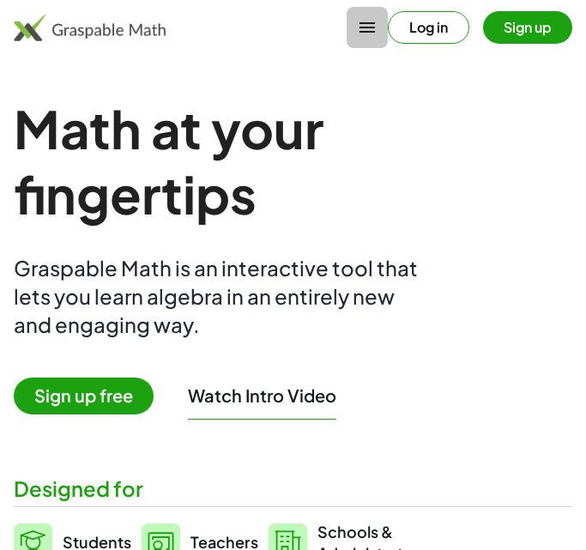
click at [364, 21] on icon "button" at bounding box center [367, 27] width 21 height 21
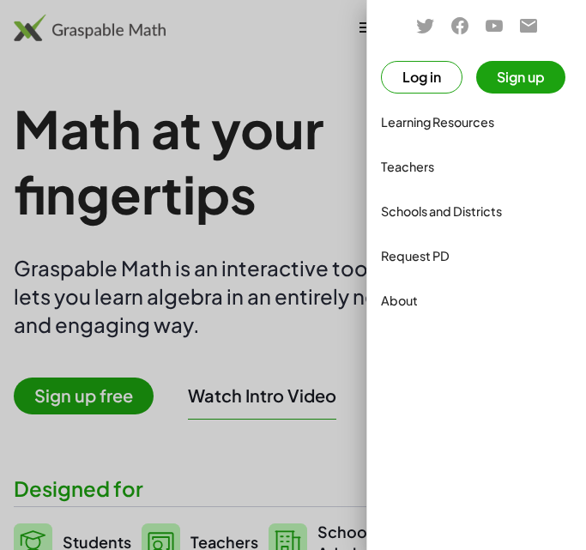
click at [447, 77] on button "Log in" at bounding box center [421, 77] width 81 height 33
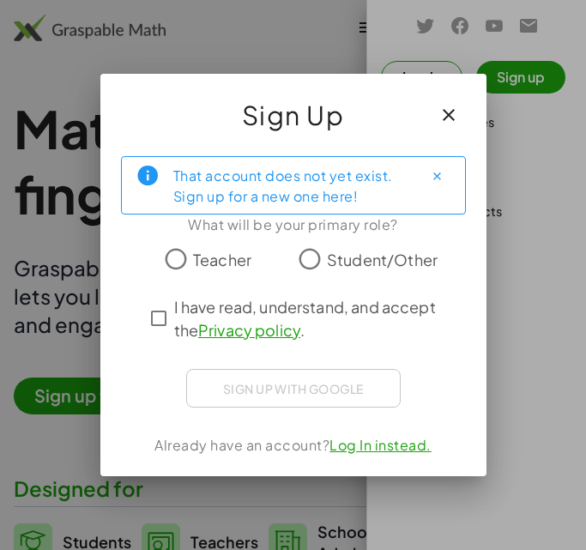
click at [330, 258] on span "Student/Other" at bounding box center [382, 259] width 111 height 23
click at [348, 388] on div "Sign up with Google Sign in with Google Sign in with Google. Opens in new tab" at bounding box center [293, 388] width 214 height 39
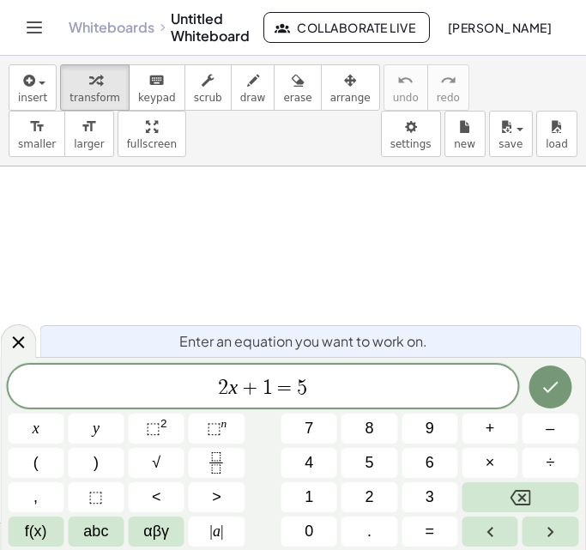
click at [348, 119] on div "insert select one: Math Expression Function Text Youtube Video Graphing Geometr…" at bounding box center [293, 111] width 586 height 111
click at [203, 397] on span "2 x + 1 = 5" at bounding box center [263, 388] width 510 height 24
click at [352, 376] on span "2 x + 1 = 5" at bounding box center [263, 388] width 510 height 24
click at [308, 388] on span "2 x + 1 = 5" at bounding box center [263, 388] width 510 height 24
click at [300, 384] on span "5" at bounding box center [302, 387] width 10 height 21
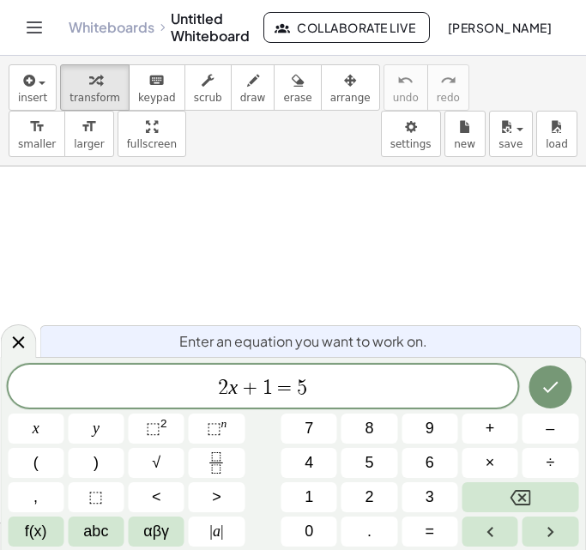
click at [300, 384] on span "5" at bounding box center [302, 387] width 10 height 21
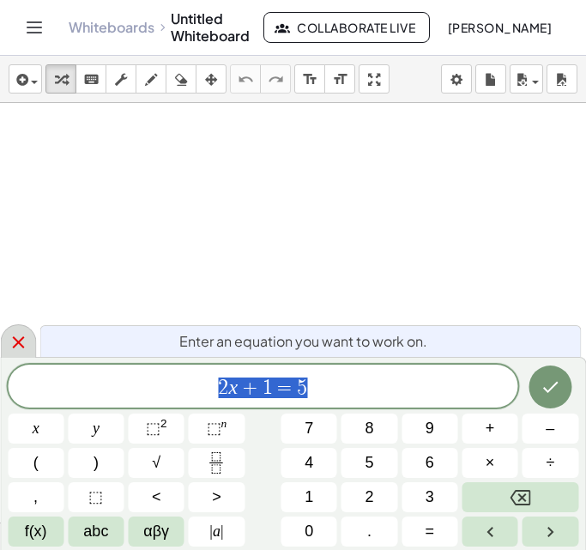
click at [21, 345] on icon at bounding box center [18, 342] width 12 height 12
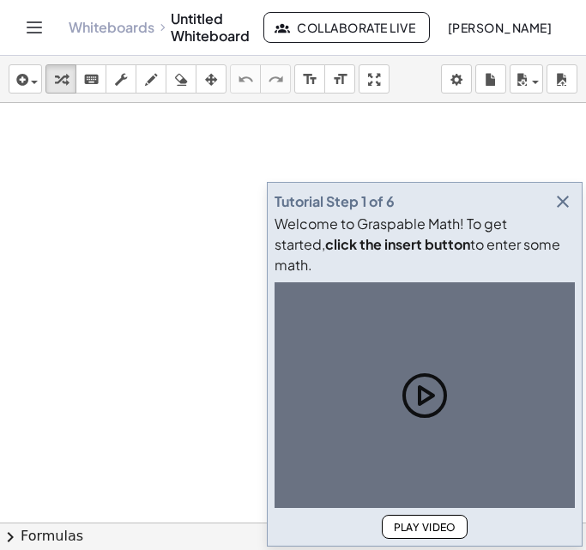
click at [571, 212] on icon "button" at bounding box center [562, 201] width 21 height 21
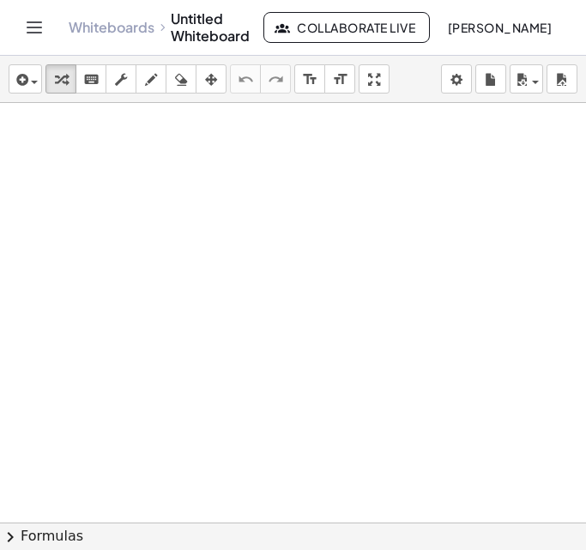
click at [13, 532] on span "chevron_right" at bounding box center [10, 536] width 21 height 21
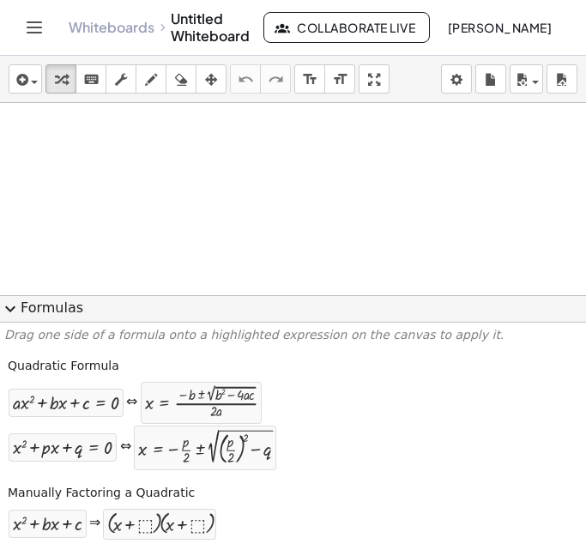
click at [14, 299] on span "expand_more" at bounding box center [10, 308] width 21 height 21
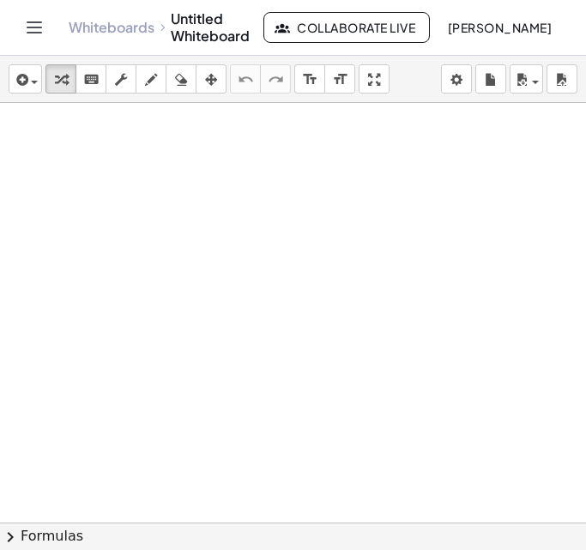
click at [122, 167] on div at bounding box center [293, 522] width 586 height 838
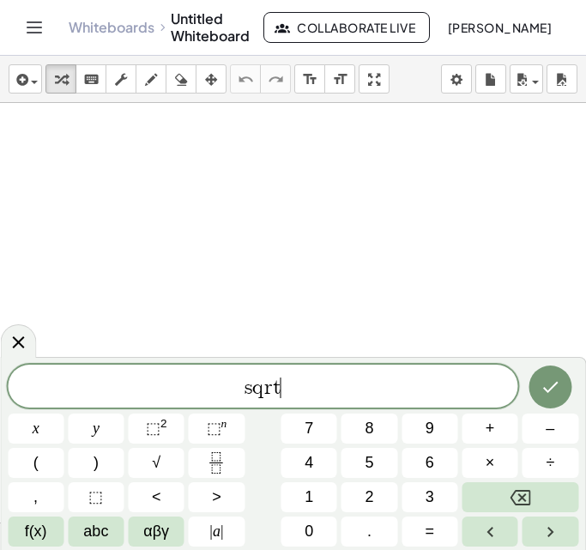
scroll to position [4, 0]
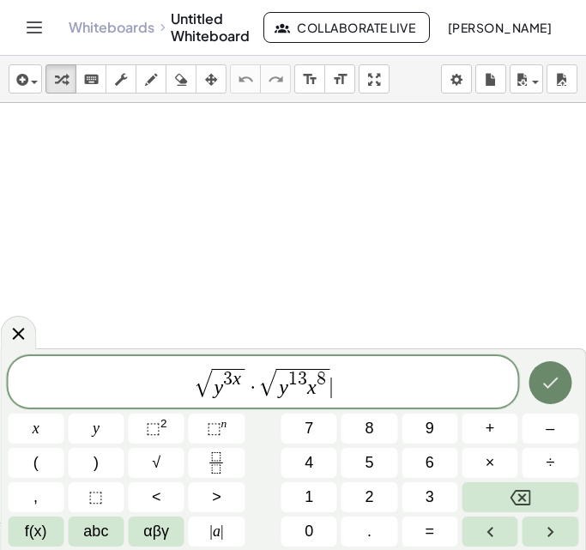
click at [562, 384] on button "Done" at bounding box center [549, 382] width 43 height 43
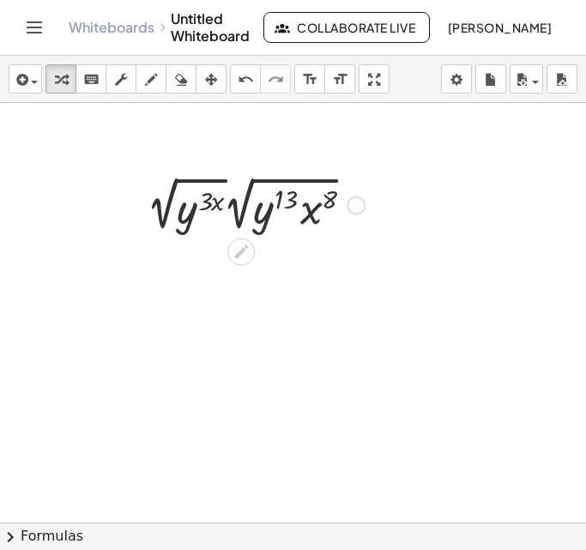
click at [237, 210] on div at bounding box center [256, 203] width 234 height 64
click at [207, 192] on div at bounding box center [256, 203] width 234 height 64
click at [195, 179] on div at bounding box center [256, 203] width 234 height 64
click at [232, 191] on div at bounding box center [256, 203] width 234 height 64
click at [231, 201] on div at bounding box center [256, 203] width 234 height 64
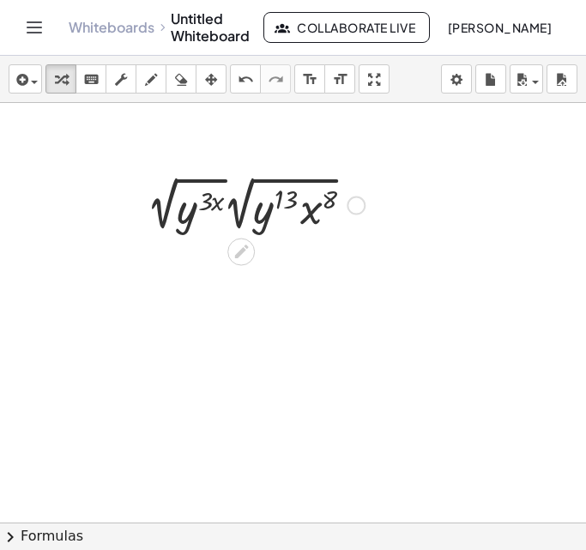
click at [180, 193] on div at bounding box center [256, 203] width 234 height 64
click at [171, 216] on div at bounding box center [256, 203] width 234 height 64
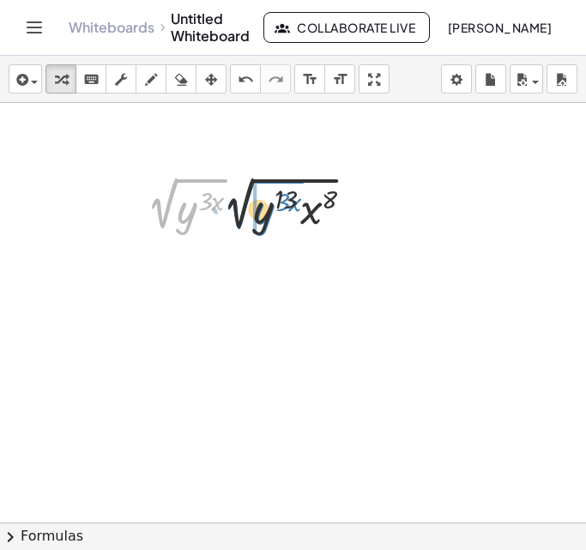
drag, startPoint x: 172, startPoint y: 216, endPoint x: 249, endPoint y: 217, distance: 77.2
click at [249, 217] on div at bounding box center [256, 203] width 234 height 64
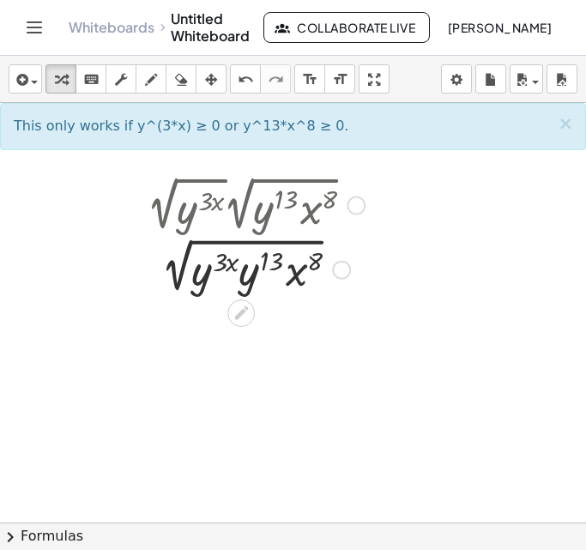
click at [306, 243] on div at bounding box center [256, 268] width 234 height 58
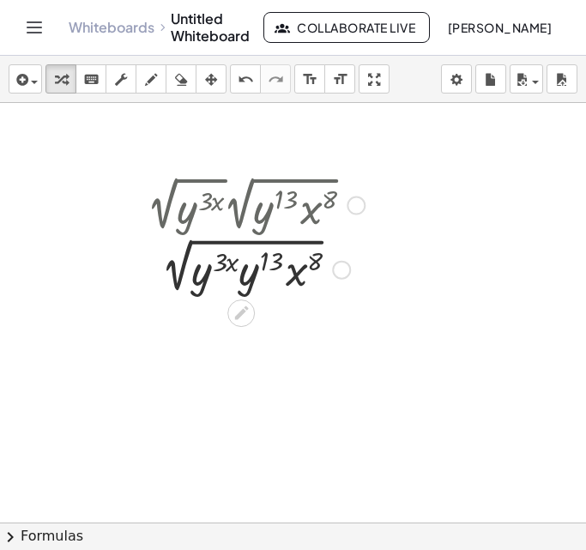
click at [180, 275] on div at bounding box center [256, 268] width 234 height 58
click at [201, 249] on div at bounding box center [256, 268] width 234 height 58
click at [296, 235] on div at bounding box center [256, 203] width 234 height 64
click at [315, 241] on div at bounding box center [256, 268] width 234 height 58
click at [188, 284] on div at bounding box center [256, 268] width 234 height 58
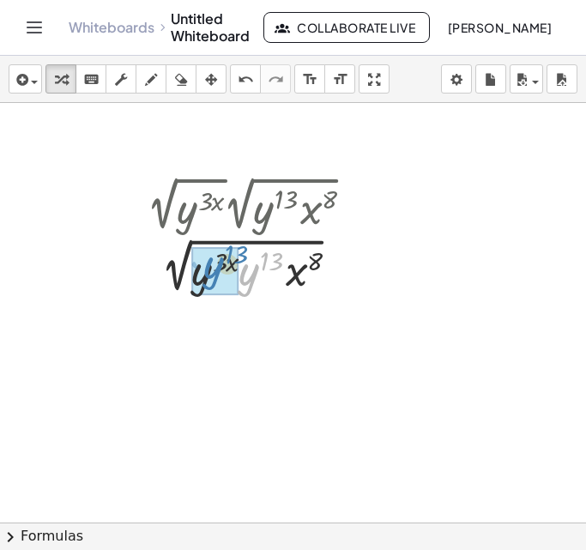
drag, startPoint x: 247, startPoint y: 272, endPoint x: 211, endPoint y: 266, distance: 36.5
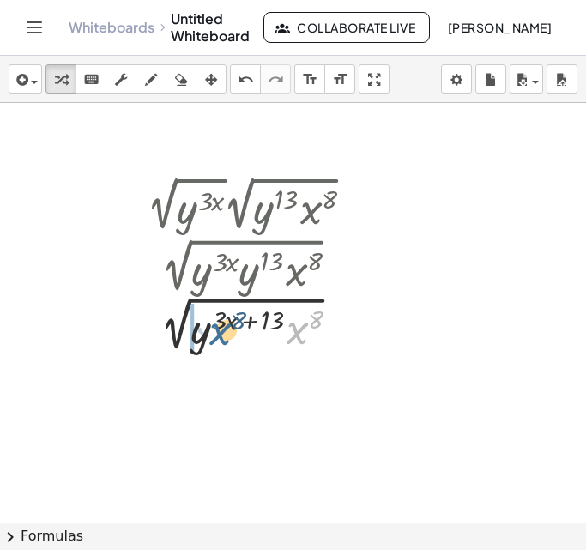
drag, startPoint x: 295, startPoint y: 336, endPoint x: 198, endPoint y: 341, distance: 97.0
click at [198, 341] on div at bounding box center [256, 326] width 234 height 58
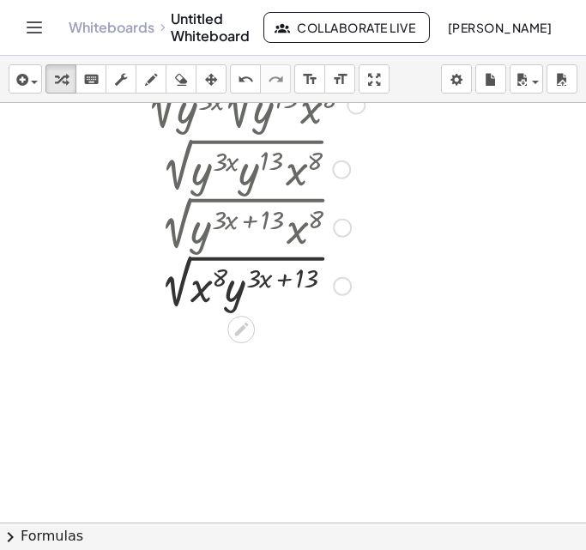
scroll to position [103, 0]
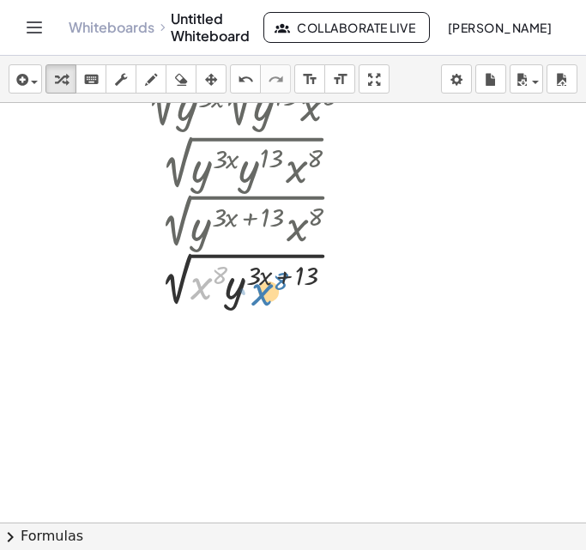
drag, startPoint x: 206, startPoint y: 291, endPoint x: 267, endPoint y: 298, distance: 62.1
click at [267, 298] on div at bounding box center [256, 282] width 234 height 58
drag, startPoint x: 198, startPoint y: 288, endPoint x: 316, endPoint y: 296, distance: 118.6
click at [316, 296] on div at bounding box center [256, 282] width 234 height 58
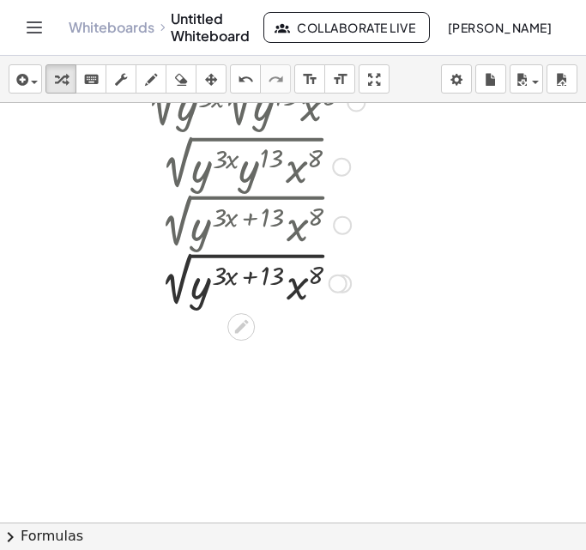
click at [249, 278] on div at bounding box center [256, 282] width 234 height 58
click at [169, 287] on div at bounding box center [256, 282] width 234 height 58
click at [315, 275] on div at bounding box center [256, 282] width 234 height 58
drag, startPoint x: 315, startPoint y: 275, endPoint x: 157, endPoint y: 266, distance: 158.0
click at [157, 266] on div at bounding box center [256, 282] width 234 height 58
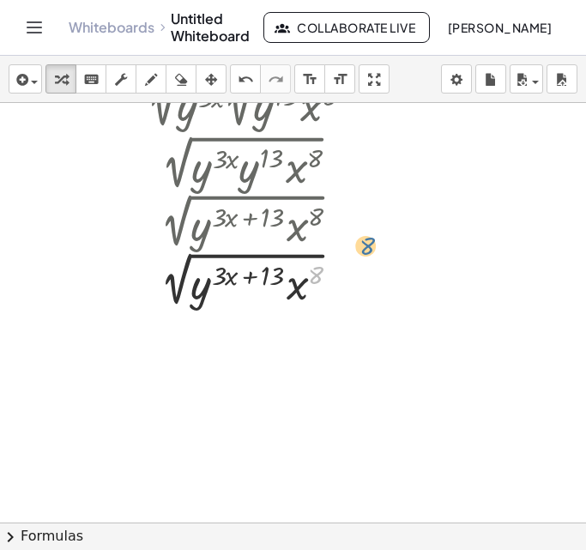
drag, startPoint x: 312, startPoint y: 275, endPoint x: 364, endPoint y: 246, distance: 59.1
click at [249, 279] on div at bounding box center [256, 282] width 234 height 58
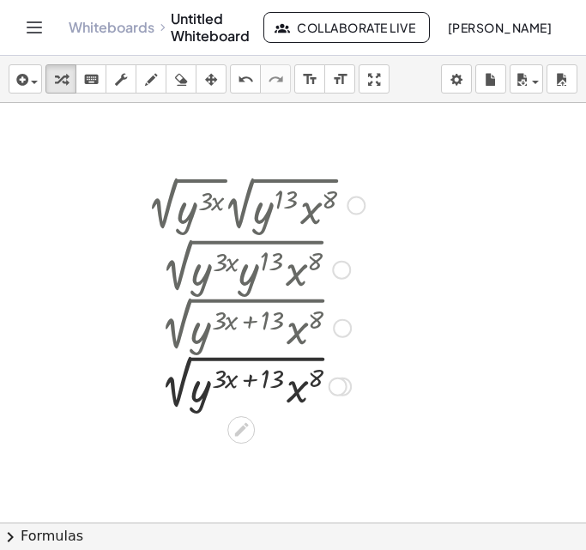
scroll to position [0, 0]
click at [53, 482] on div at bounding box center [293, 522] width 586 height 838
click at [305, 167] on div "· 2 √ ( y ( · 3 · x ) ) · 2 √ ( · y 13 · x 8 ) 2 √ ( · y ( · 3 · x ) · y 13 · x…" at bounding box center [249, 292] width 255 height 251
click at [171, 81] on div "button" at bounding box center [181, 79] width 22 height 21
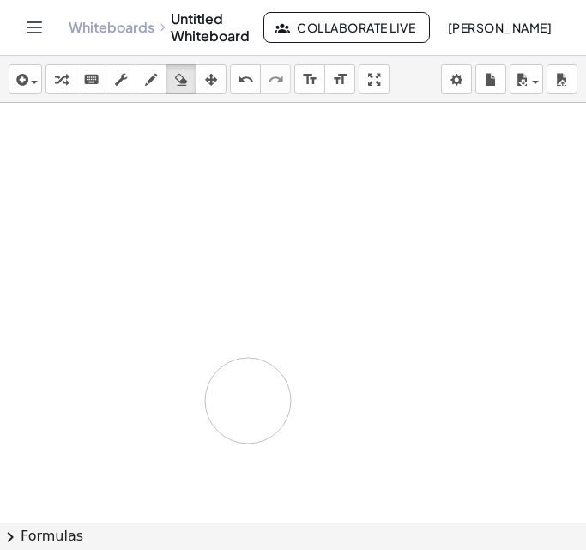
drag, startPoint x: 177, startPoint y: 147, endPoint x: 248, endPoint y: 402, distance: 265.2
click at [248, 402] on div at bounding box center [293, 522] width 586 height 838
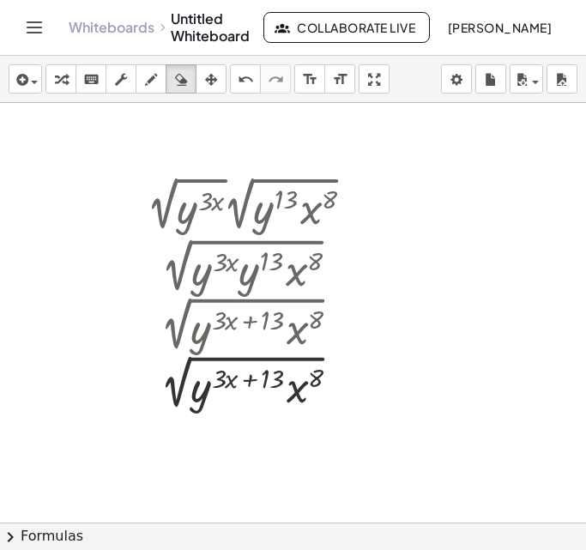
click at [350, 201] on div at bounding box center [293, 522] width 586 height 838
click at [363, 208] on div at bounding box center [293, 522] width 586 height 838
click at [173, 88] on div "button" at bounding box center [181, 79] width 22 height 21
click at [155, 171] on div at bounding box center [293, 522] width 586 height 838
click at [140, 86] on div "button" at bounding box center [151, 79] width 22 height 21
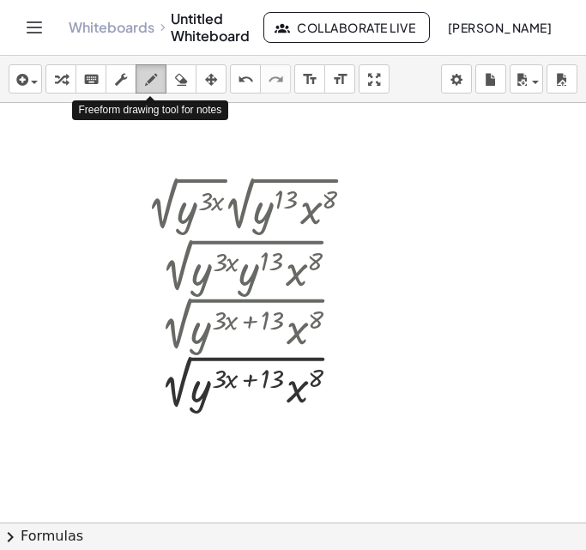
click at [148, 93] on button "draw" at bounding box center [150, 78] width 31 height 29
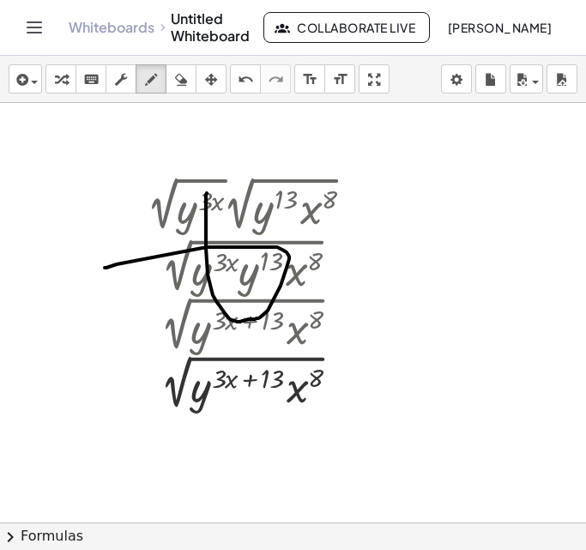
drag, startPoint x: 207, startPoint y: 193, endPoint x: 102, endPoint y: 268, distance: 129.0
click at [102, 268] on div at bounding box center [293, 522] width 586 height 838
click at [249, 78] on icon "undo" at bounding box center [245, 79] width 16 height 21
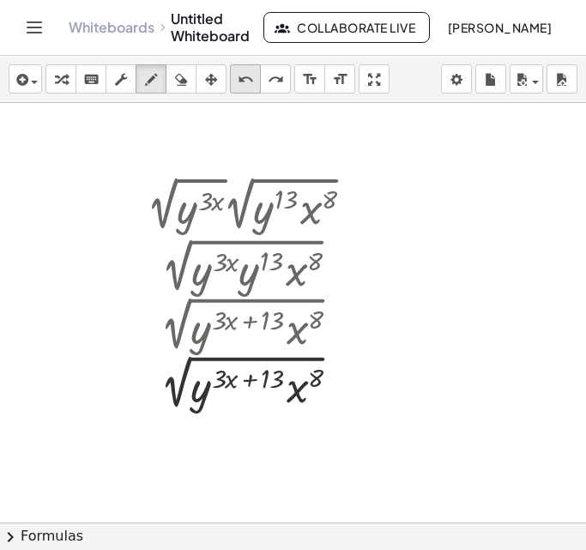
click at [249, 78] on icon "undo" at bounding box center [245, 79] width 16 height 21
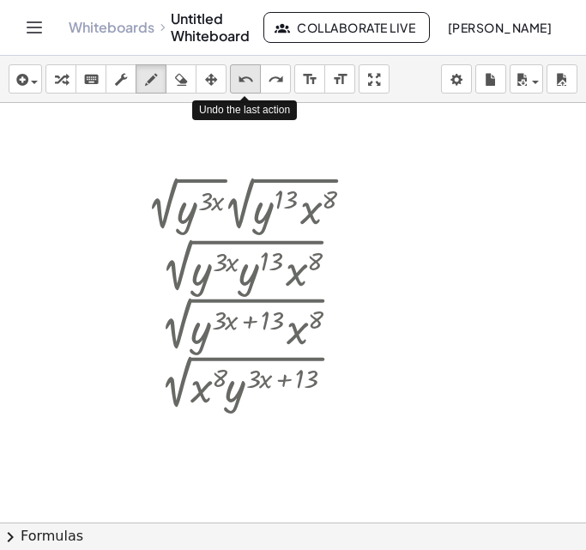
click at [249, 78] on icon "undo" at bounding box center [245, 79] width 16 height 21
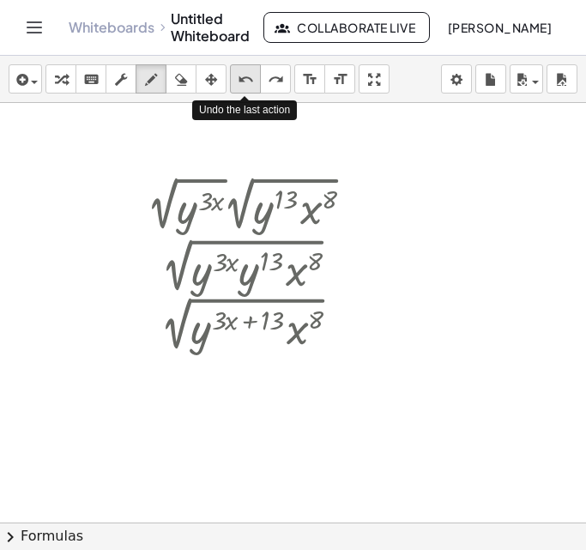
click at [249, 78] on icon "undo" at bounding box center [245, 79] width 16 height 21
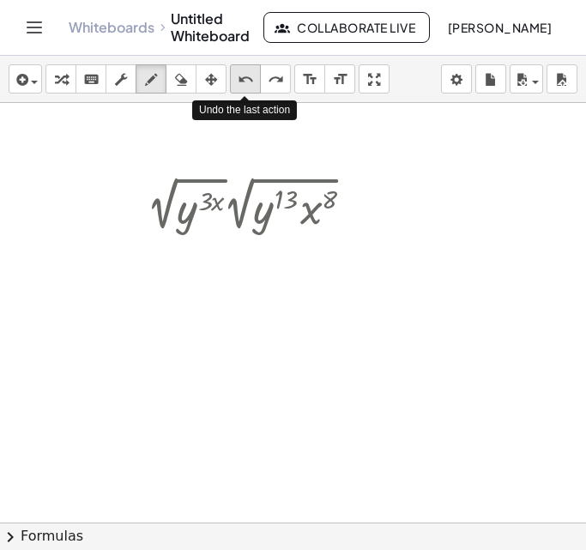
click at [249, 78] on icon "undo" at bounding box center [245, 79] width 16 height 21
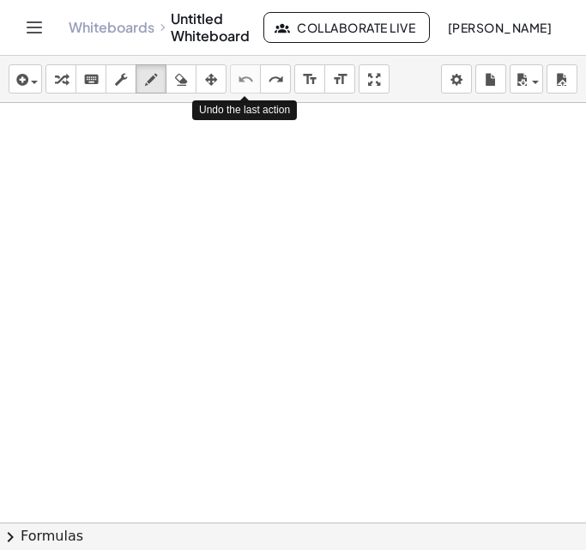
click at [249, 78] on icon "undo" at bounding box center [245, 79] width 16 height 21
click at [161, 327] on div at bounding box center [293, 522] width 586 height 838
click at [235, 77] on div "undo" at bounding box center [245, 79] width 22 height 21
click at [160, 71] on div "button" at bounding box center [151, 79] width 22 height 21
click at [225, 189] on div at bounding box center [293, 522] width 586 height 838
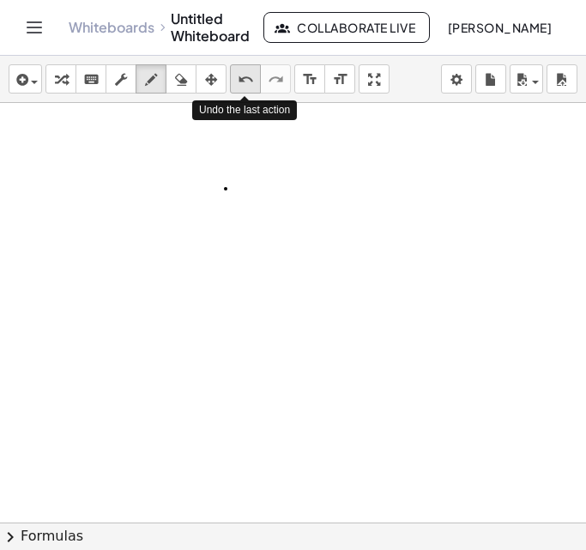
click at [254, 85] on div "undo" at bounding box center [245, 79] width 22 height 21
click at [93, 89] on icon "keyboard" at bounding box center [91, 79] width 16 height 21
click at [244, 383] on div at bounding box center [293, 522] width 586 height 838
click at [278, 371] on div at bounding box center [293, 522] width 586 height 838
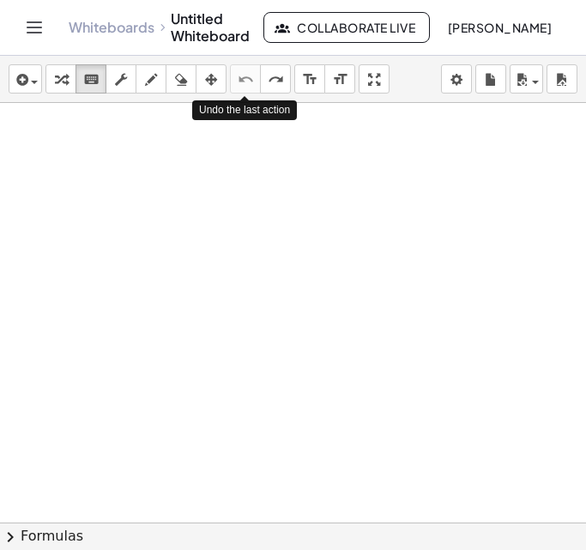
click at [278, 371] on div at bounding box center [293, 522] width 586 height 838
click at [309, 160] on div at bounding box center [293, 522] width 586 height 838
click at [256, 333] on div at bounding box center [293, 522] width 586 height 838
click at [389, 315] on div at bounding box center [293, 522] width 586 height 838
click at [391, 318] on div at bounding box center [293, 522] width 586 height 838
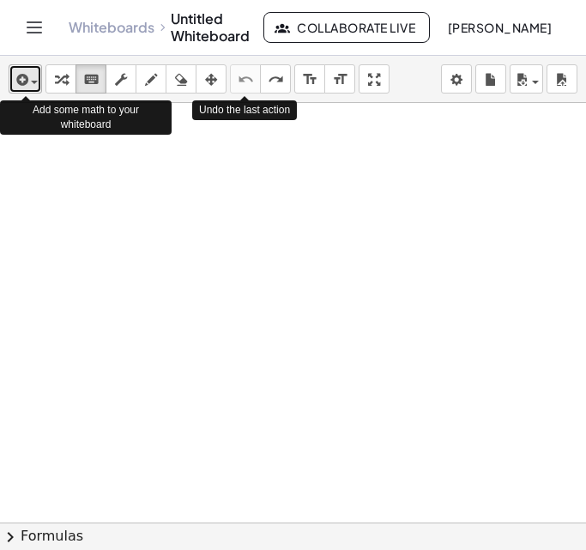
click at [21, 81] on icon "button" at bounding box center [20, 79] width 15 height 21
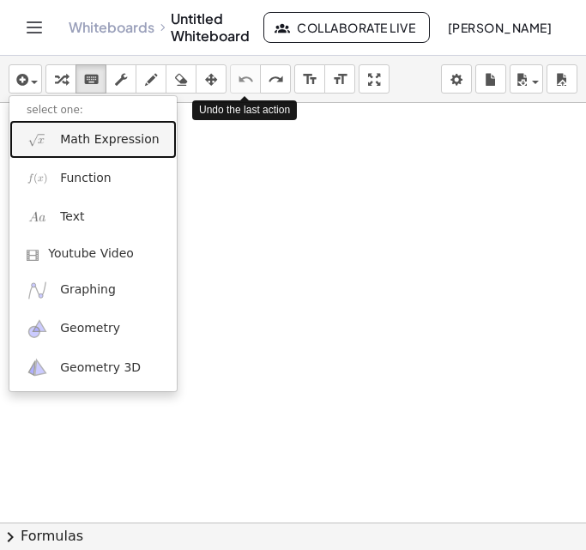
click at [95, 138] on span "Math Expression" at bounding box center [109, 139] width 99 height 17
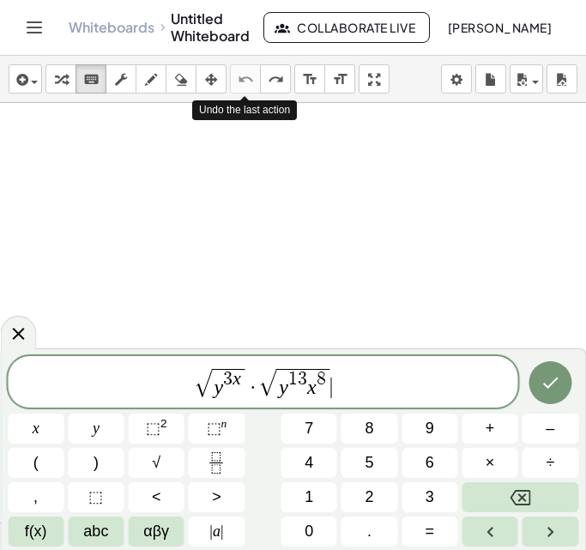
click at [236, 379] on var "x" at bounding box center [236, 378] width 9 height 21
click at [244, 379] on span "y 3 x ​" at bounding box center [228, 383] width 34 height 29
click at [547, 395] on button "Done" at bounding box center [549, 382] width 43 height 43
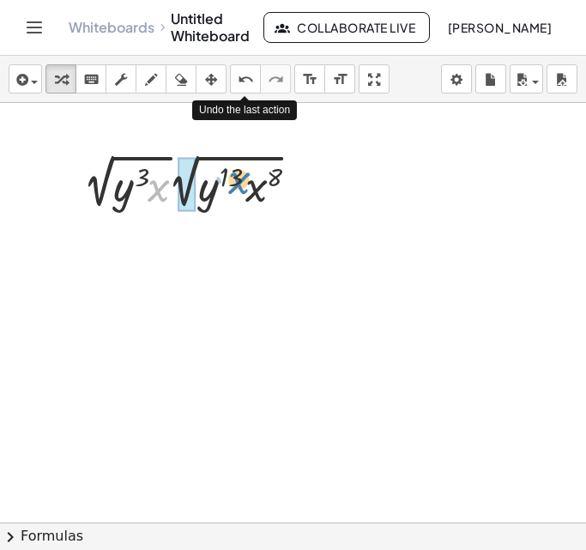
drag, startPoint x: 146, startPoint y: 194, endPoint x: 226, endPoint y: 186, distance: 81.0
click at [226, 186] on div at bounding box center [196, 181] width 243 height 64
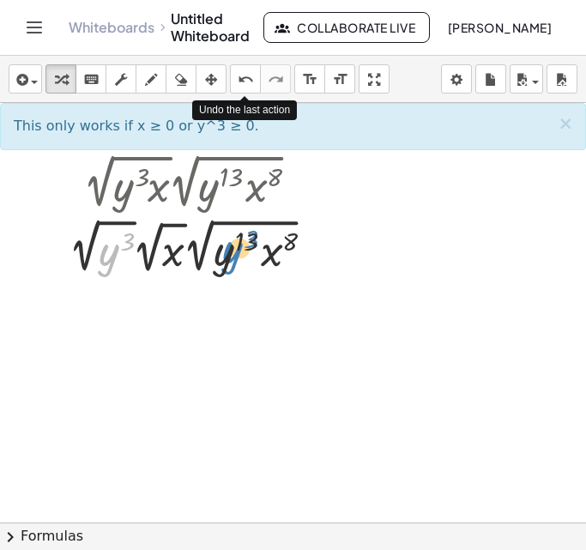
drag, startPoint x: 113, startPoint y: 249, endPoint x: 237, endPoint y: 246, distance: 123.5
click at [237, 246] on div at bounding box center [197, 245] width 273 height 64
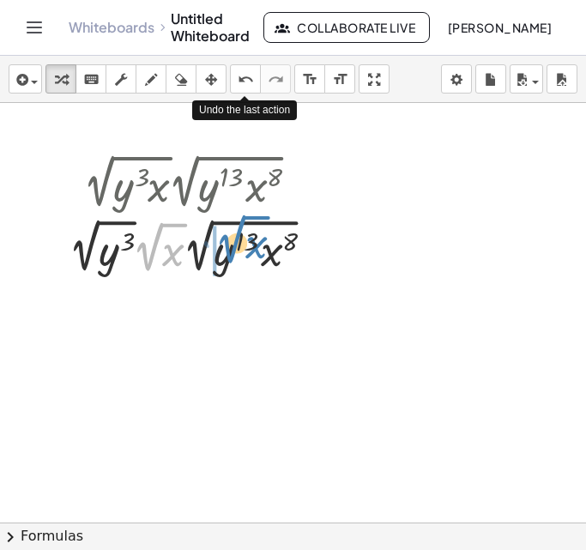
drag, startPoint x: 158, startPoint y: 256, endPoint x: 243, endPoint y: 249, distance: 86.1
click at [243, 249] on div at bounding box center [197, 245] width 273 height 64
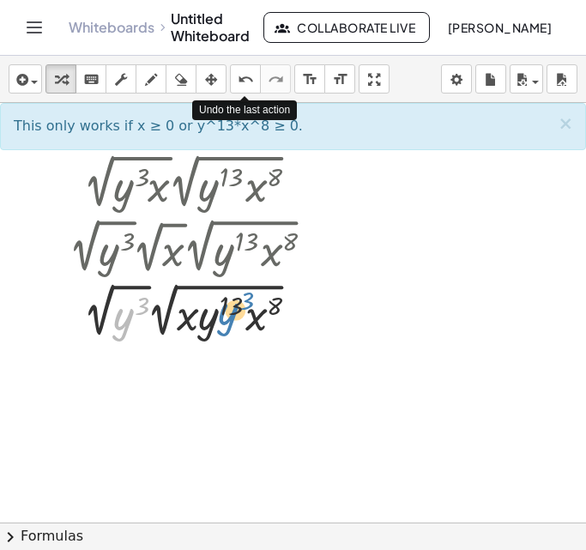
drag, startPoint x: 129, startPoint y: 327, endPoint x: 234, endPoint y: 321, distance: 104.7
click at [234, 321] on div at bounding box center [197, 310] width 273 height 64
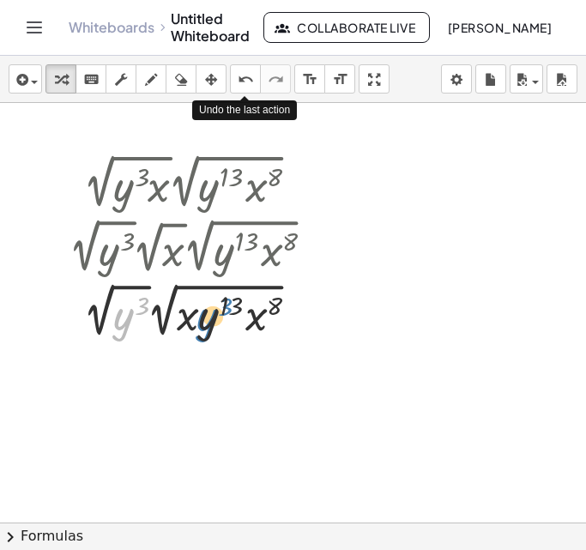
drag, startPoint x: 131, startPoint y: 319, endPoint x: 217, endPoint y: 320, distance: 85.7
click at [217, 320] on div at bounding box center [197, 310] width 273 height 64
click at [241, 86] on icon "undo" at bounding box center [245, 79] width 16 height 21
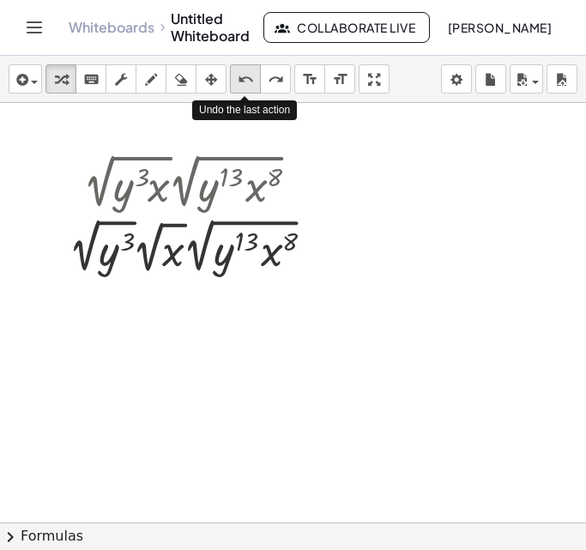
click at [241, 86] on icon "undo" at bounding box center [245, 79] width 16 height 21
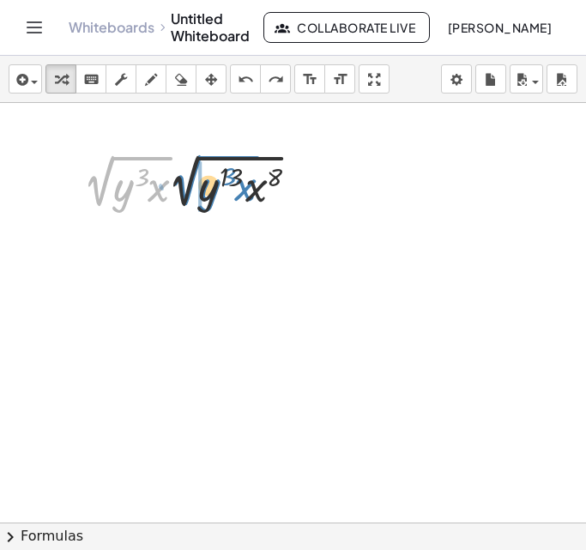
drag, startPoint x: 113, startPoint y: 198, endPoint x: 200, endPoint y: 197, distance: 86.6
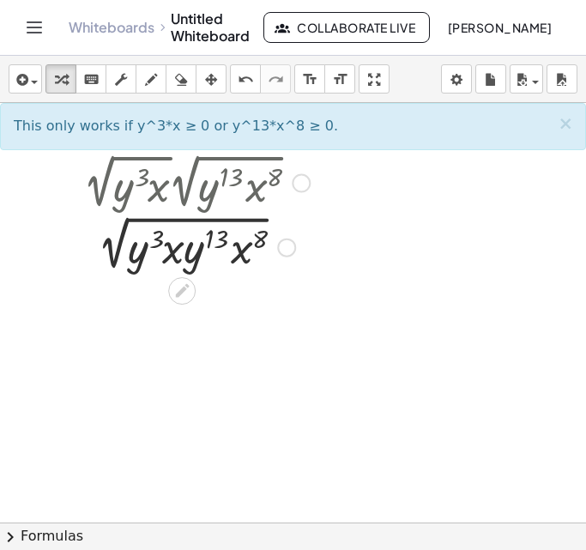
click at [173, 254] on div at bounding box center [196, 246] width 243 height 58
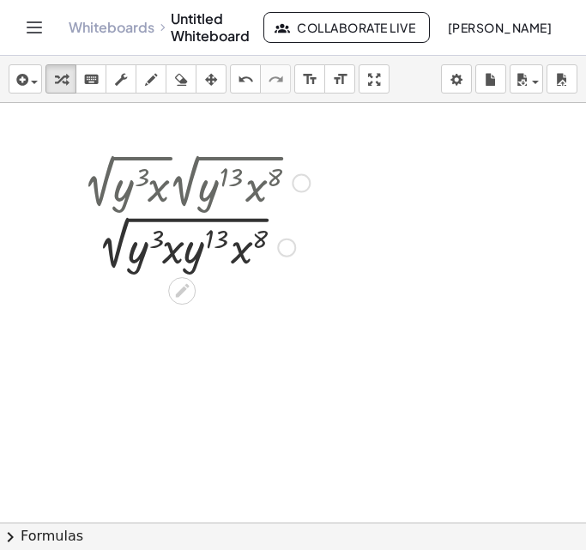
click at [214, 240] on div at bounding box center [196, 246] width 243 height 58
drag, startPoint x: 176, startPoint y: 249, endPoint x: 259, endPoint y: 249, distance: 83.2
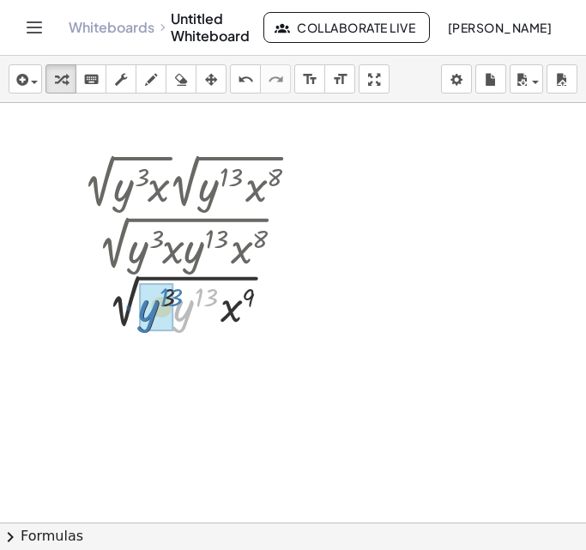
drag, startPoint x: 193, startPoint y: 314, endPoint x: 154, endPoint y: 314, distance: 38.6
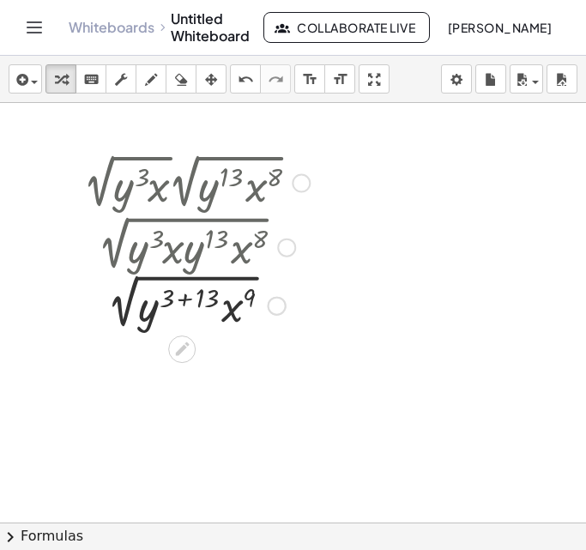
click at [189, 298] on div at bounding box center [196, 304] width 243 height 58
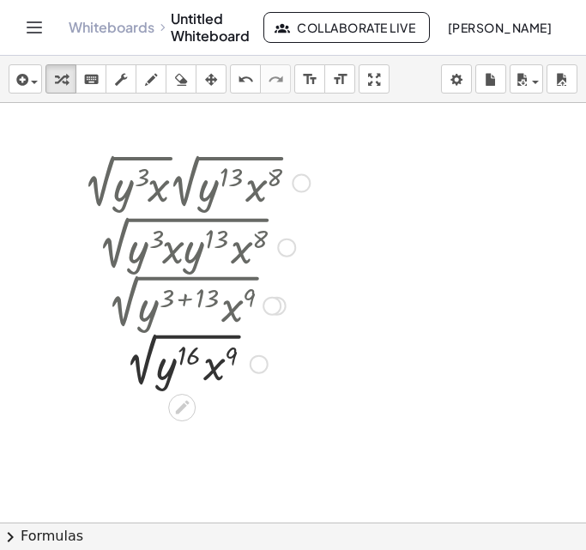
click at [152, 344] on div at bounding box center [196, 362] width 243 height 58
click at [142, 370] on div at bounding box center [196, 362] width 243 height 58
click at [163, 370] on div at bounding box center [196, 362] width 243 height 58
click at [198, 340] on div at bounding box center [196, 362] width 243 height 58
drag, startPoint x: 190, startPoint y: 354, endPoint x: 269, endPoint y: 329, distance: 82.7
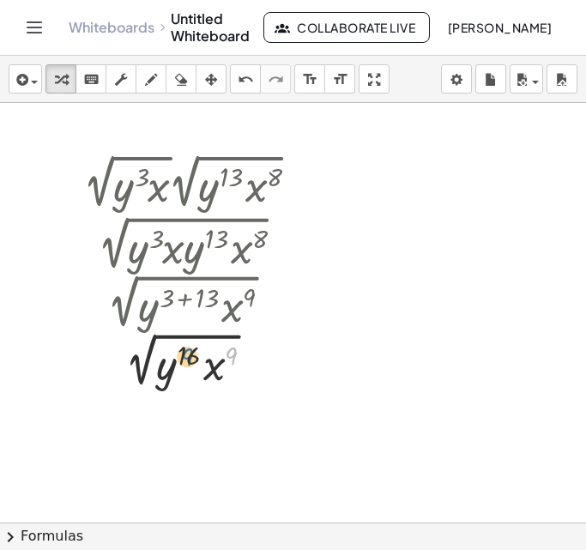
drag, startPoint x: 232, startPoint y: 355, endPoint x: 186, endPoint y: 358, distance: 46.4
click at [186, 358] on div at bounding box center [196, 362] width 243 height 58
drag, startPoint x: 202, startPoint y: 374, endPoint x: 148, endPoint y: 385, distance: 55.1
click at [148, 385] on div at bounding box center [196, 362] width 243 height 58
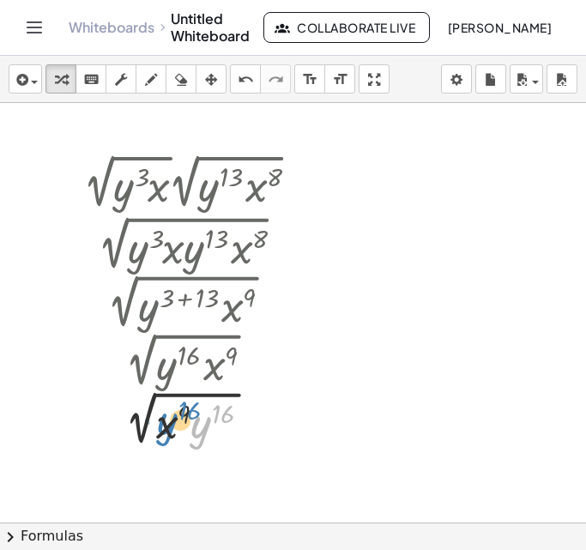
drag, startPoint x: 198, startPoint y: 434, endPoint x: 164, endPoint y: 430, distance: 34.5
click at [164, 430] on div at bounding box center [196, 421] width 243 height 58
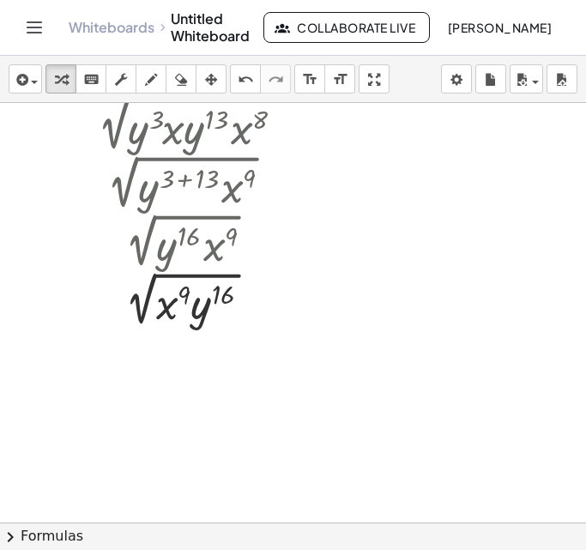
scroll to position [139, 0]
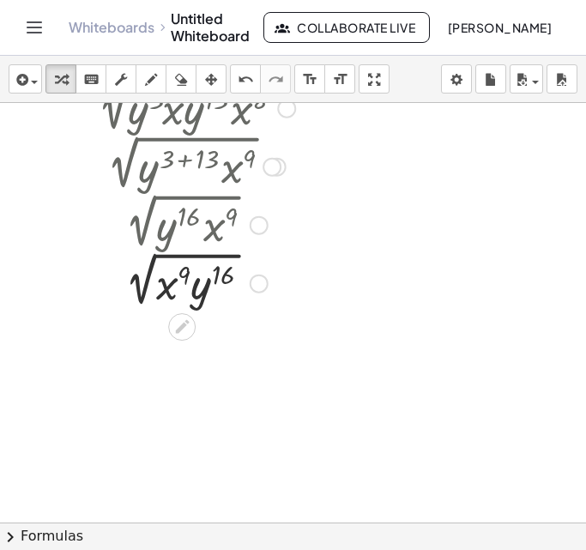
click at [258, 228] on div at bounding box center [258, 225] width 19 height 19
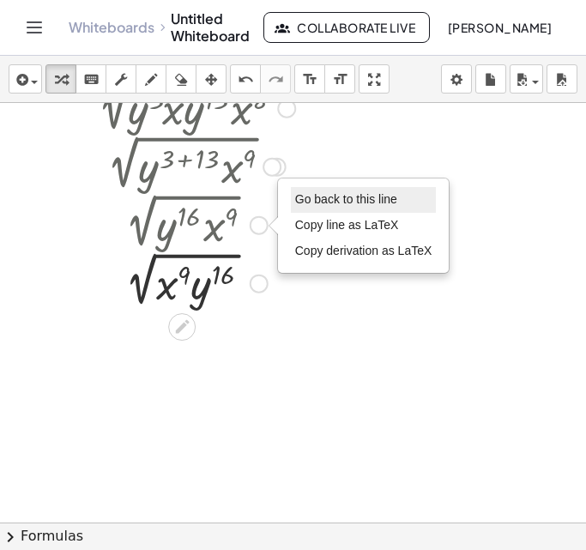
click at [298, 195] on span "Go back to this line" at bounding box center [346, 199] width 102 height 14
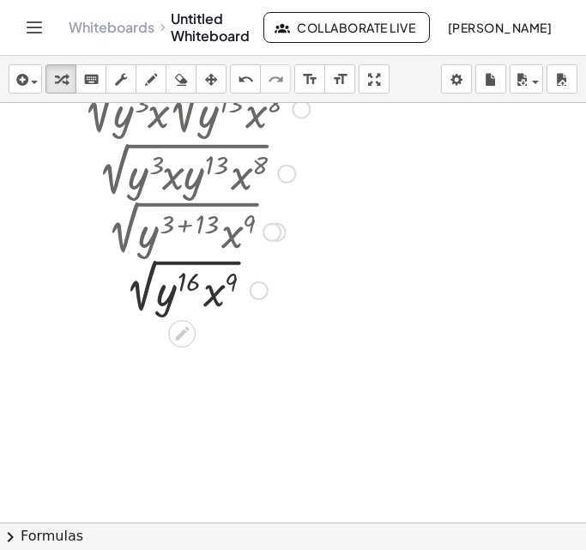
scroll to position [21, 0]
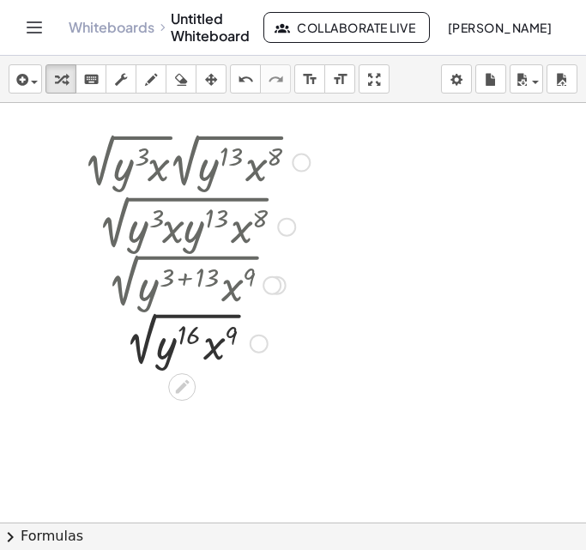
click at [150, 315] on div at bounding box center [196, 342] width 243 height 58
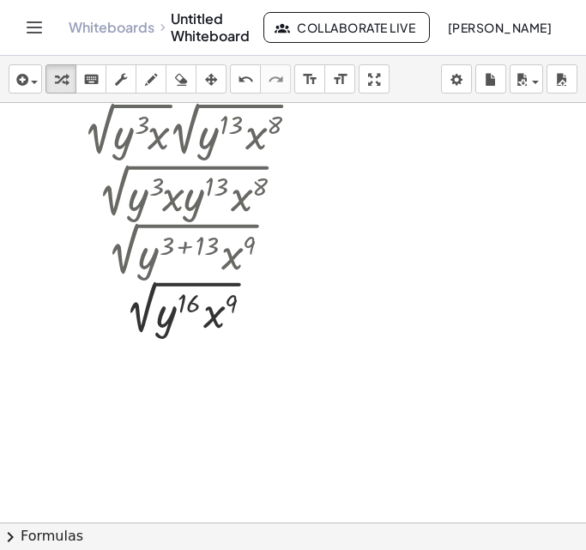
scroll to position [54, 0]
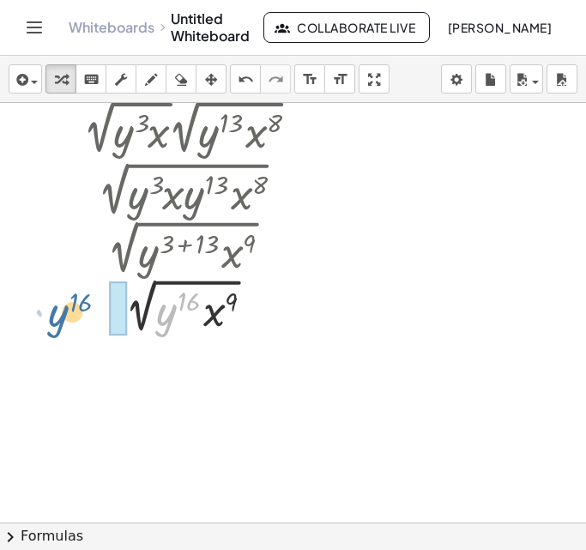
drag, startPoint x: 170, startPoint y: 309, endPoint x: 57, endPoint y: 306, distance: 112.3
click at [58, 306] on div "· 2 √ ( · y 3 · x ) · 2 √ ( · y 13 · x 8 ) 2 √ ( · y 3 · x · y 13 · x 8 ) 2 √ (…" at bounding box center [190, 216] width 264 height 251
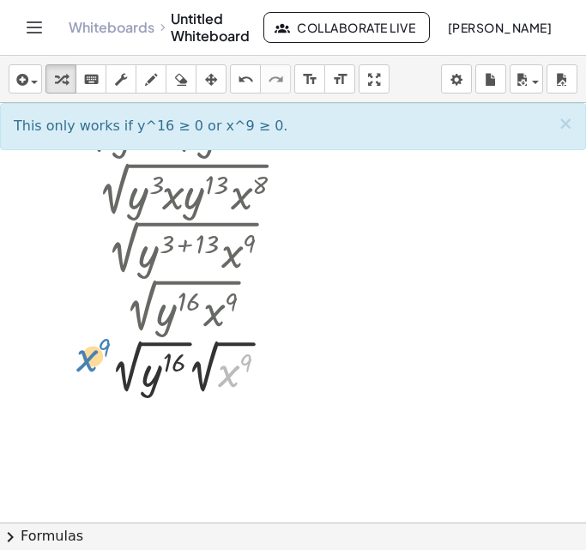
drag, startPoint x: 227, startPoint y: 375, endPoint x: 85, endPoint y: 359, distance: 143.1
click at [85, 359] on div at bounding box center [196, 366] width 243 height 64
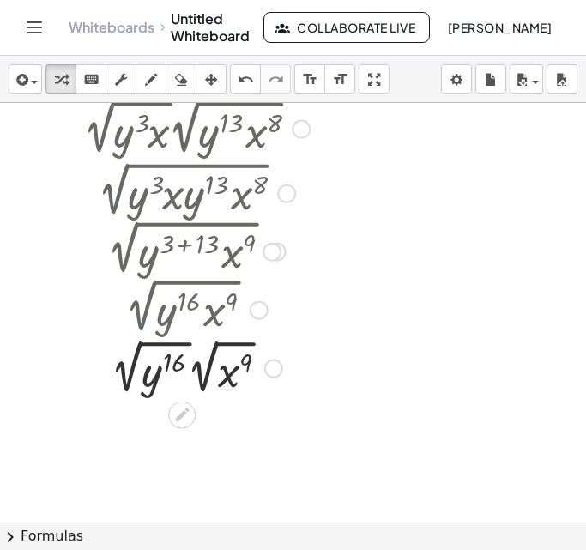
click at [210, 377] on div at bounding box center [196, 366] width 243 height 64
click at [195, 370] on div at bounding box center [196, 366] width 243 height 64
click at [131, 366] on div at bounding box center [196, 366] width 243 height 64
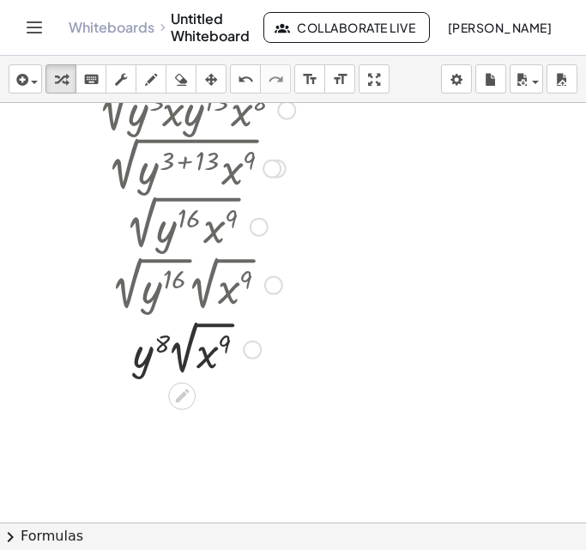
scroll to position [140, 0]
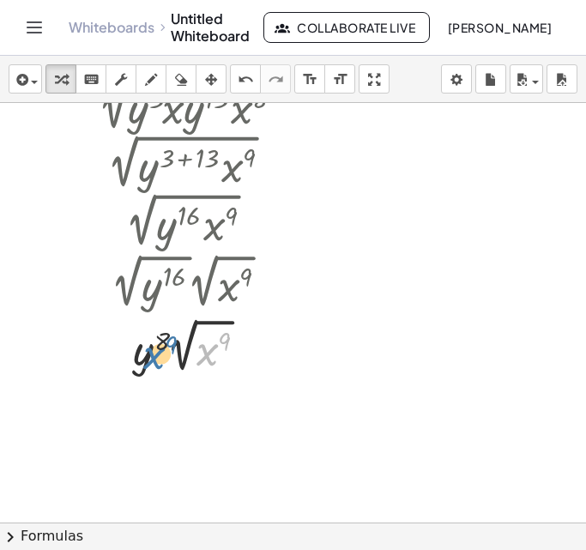
drag, startPoint x: 215, startPoint y: 347, endPoint x: 158, endPoint y: 349, distance: 57.5
click at [158, 349] on div at bounding box center [196, 345] width 243 height 64
click at [182, 354] on div at bounding box center [196, 345] width 243 height 64
click at [199, 311] on div at bounding box center [196, 281] width 285 height 64
click at [206, 322] on div at bounding box center [196, 345] width 243 height 64
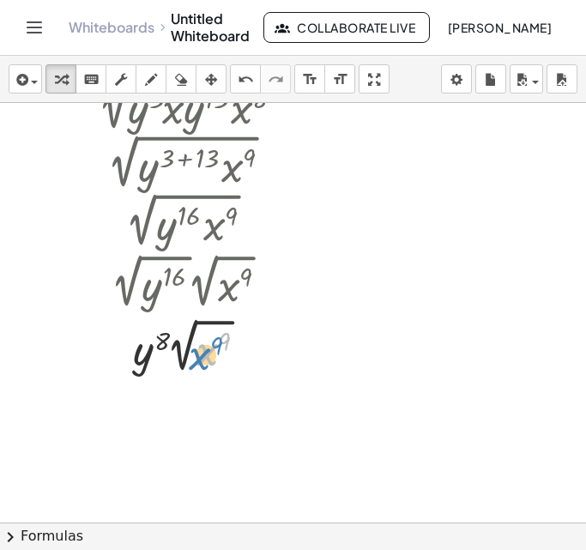
click at [215, 350] on div at bounding box center [196, 345] width 243 height 64
drag, startPoint x: 207, startPoint y: 360, endPoint x: 102, endPoint y: 370, distance: 105.9
click at [102, 370] on div at bounding box center [196, 345] width 243 height 64
click at [207, 345] on div at bounding box center [196, 345] width 243 height 64
drag, startPoint x: 226, startPoint y: 338, endPoint x: 151, endPoint y: 333, distance: 75.6
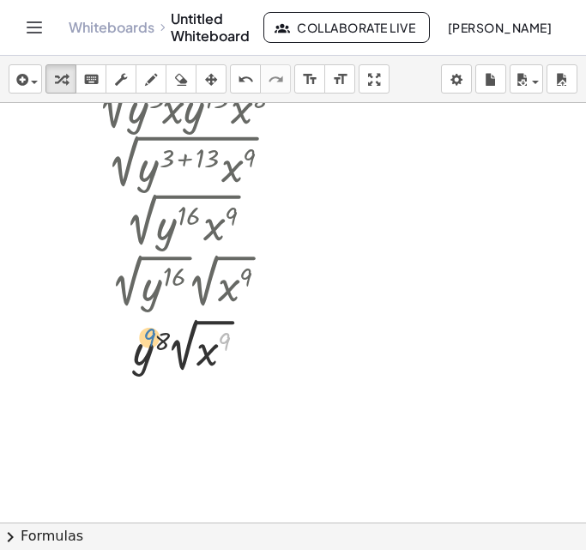
click at [151, 333] on div at bounding box center [196, 345] width 243 height 64
click at [223, 218] on div at bounding box center [192, 223] width 223 height 58
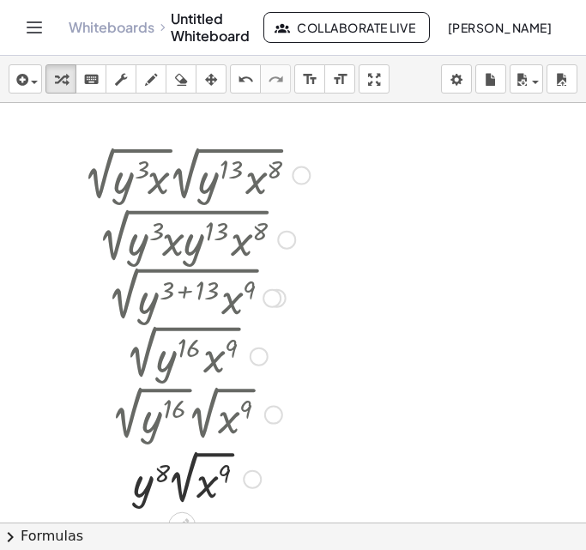
scroll to position [0, 0]
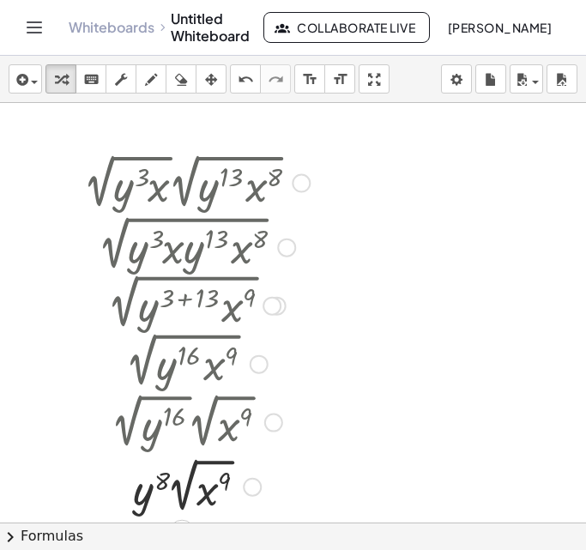
click at [303, 179] on div at bounding box center [300, 183] width 19 height 19
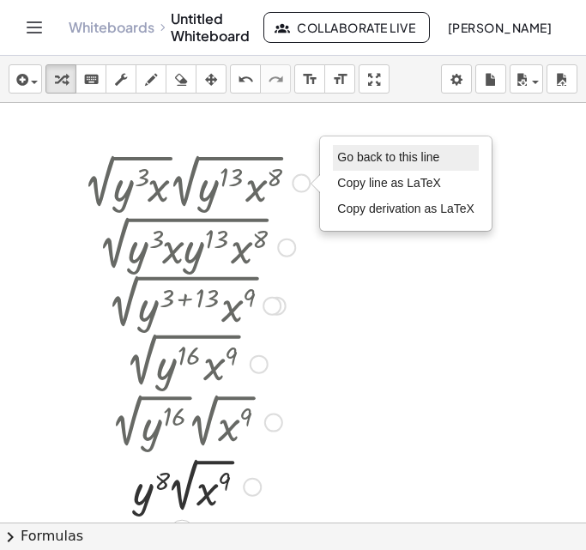
click at [367, 156] on span "Go back to this line" at bounding box center [388, 157] width 102 height 14
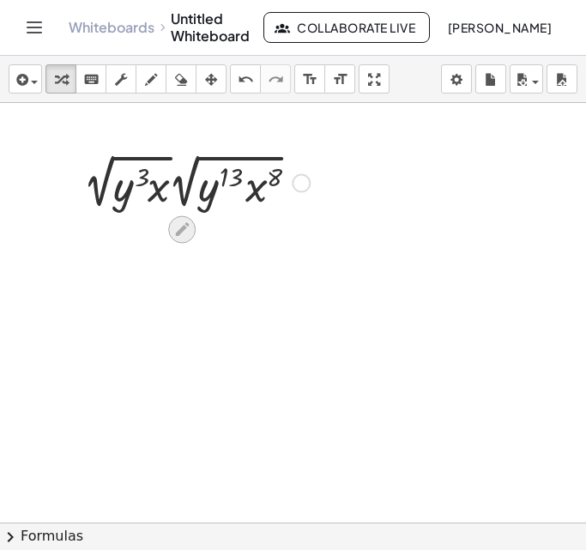
click at [180, 225] on icon at bounding box center [182, 229] width 18 height 18
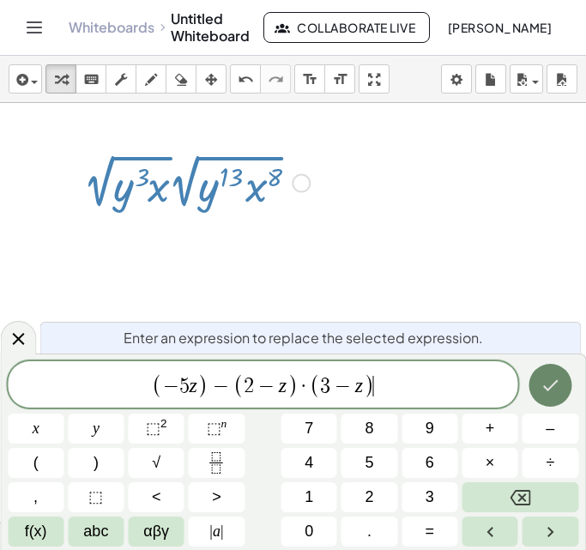
click at [541, 396] on button "Done" at bounding box center [549, 385] width 43 height 43
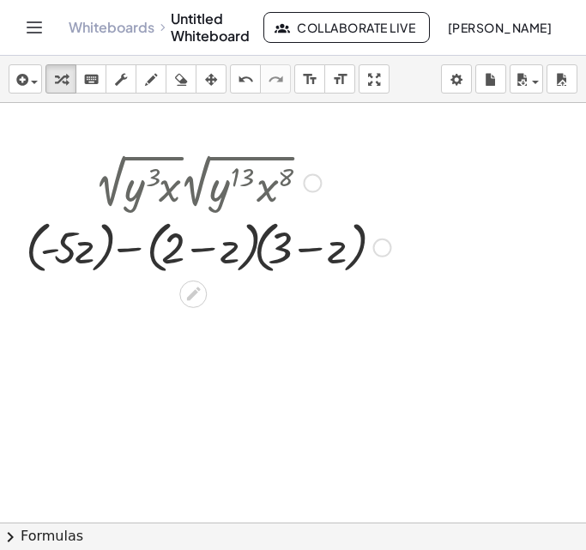
click at [129, 246] on div at bounding box center [208, 245] width 382 height 65
click at [256, 247] on div at bounding box center [208, 245] width 382 height 65
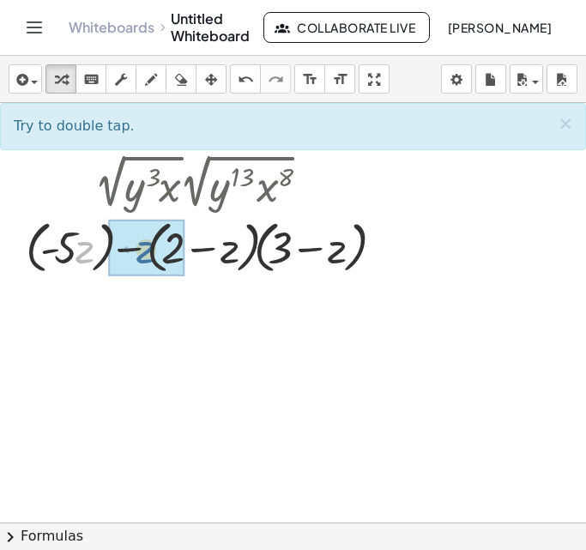
drag, startPoint x: 87, startPoint y: 251, endPoint x: 161, endPoint y: 250, distance: 73.7
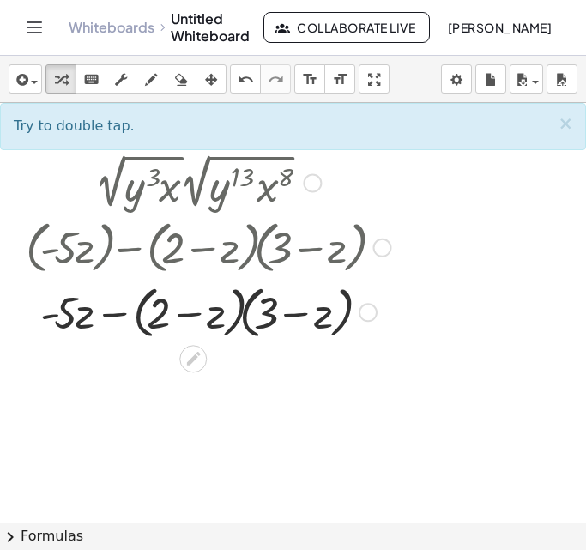
click at [238, 313] on div at bounding box center [208, 311] width 382 height 65
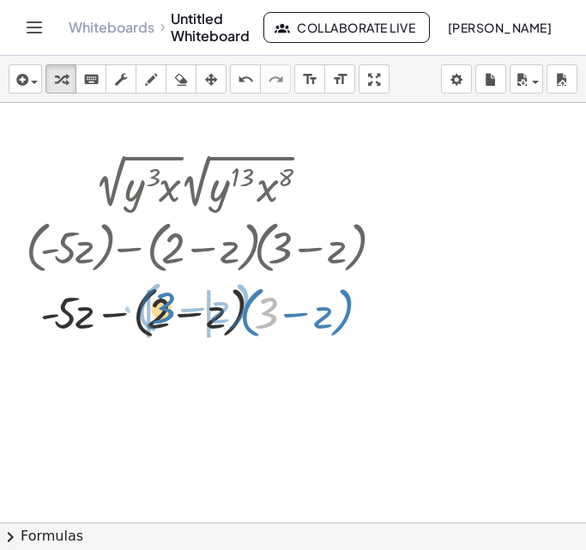
drag, startPoint x: 255, startPoint y: 318, endPoint x: 154, endPoint y: 312, distance: 101.3
click at [154, 312] on div at bounding box center [208, 311] width 382 height 65
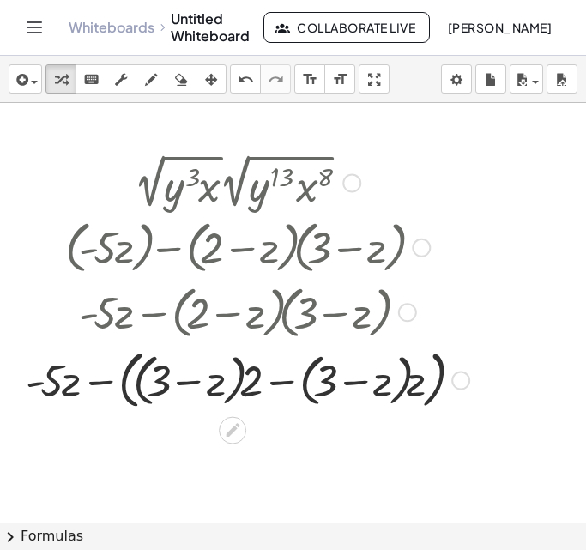
click at [185, 384] on div at bounding box center [247, 378] width 460 height 71
click at [265, 381] on div at bounding box center [247, 378] width 460 height 71
click at [283, 381] on div at bounding box center [247, 378] width 460 height 71
click at [298, 382] on div at bounding box center [247, 378] width 460 height 71
click at [334, 389] on div at bounding box center [247, 378] width 460 height 71
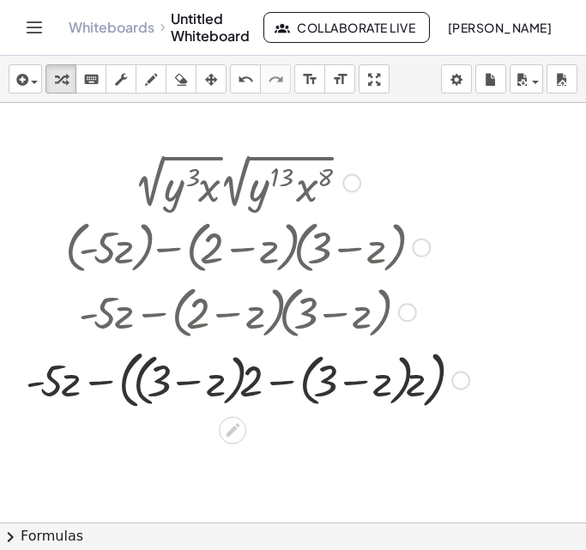
click at [351, 176] on div at bounding box center [351, 183] width 19 height 19
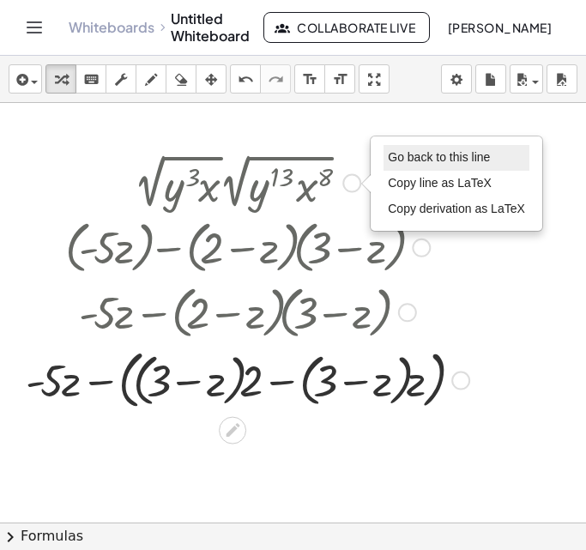
click at [398, 146] on li "Go back to this line" at bounding box center [456, 158] width 146 height 26
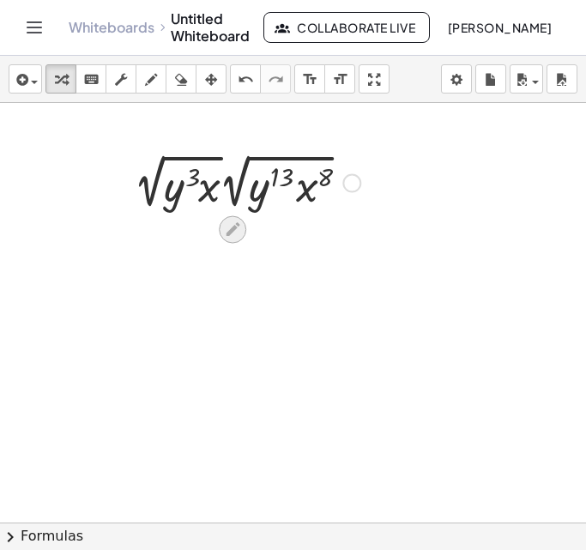
click at [232, 235] on icon at bounding box center [233, 229] width 18 height 18
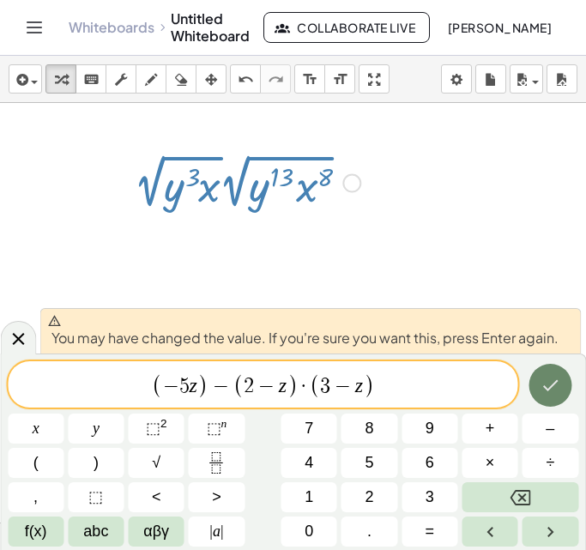
click at [547, 394] on icon "Done" at bounding box center [549, 385] width 21 height 21
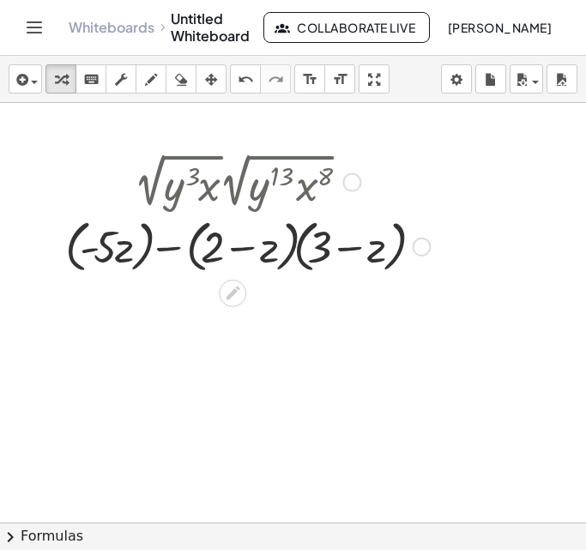
click at [174, 245] on div at bounding box center [248, 245] width 382 height 65
click at [294, 249] on div at bounding box center [248, 245] width 382 height 65
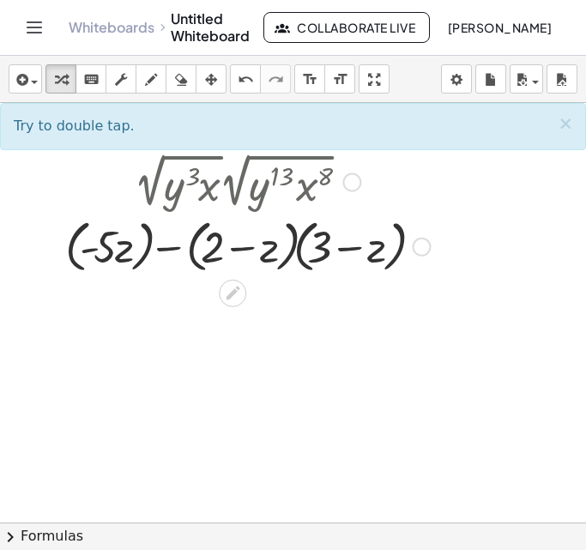
click at [294, 249] on div at bounding box center [248, 245] width 382 height 65
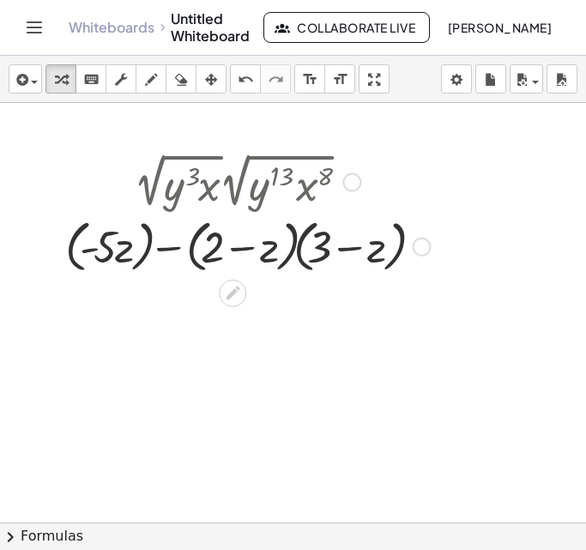
click at [294, 249] on div at bounding box center [248, 245] width 382 height 65
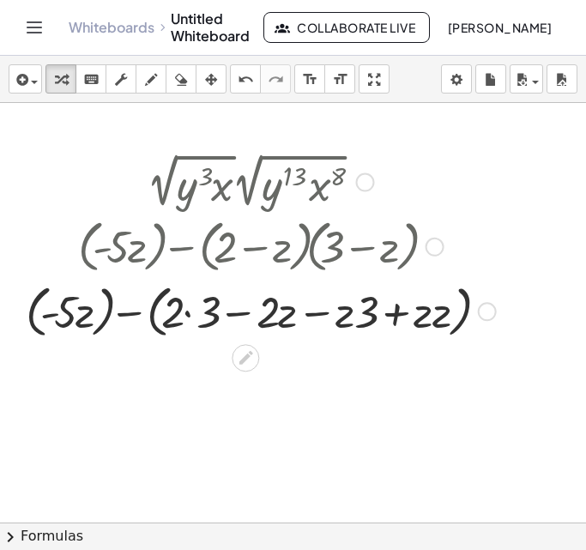
click at [185, 315] on div at bounding box center [260, 310] width 487 height 65
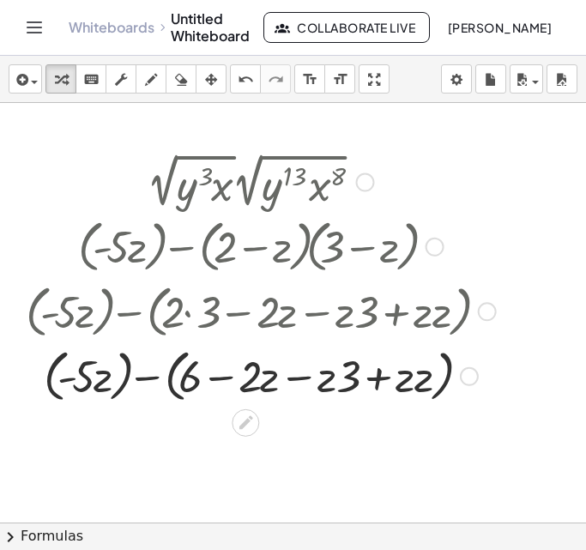
click at [376, 378] on div at bounding box center [260, 374] width 487 height 64
click at [377, 378] on div at bounding box center [260, 374] width 487 height 64
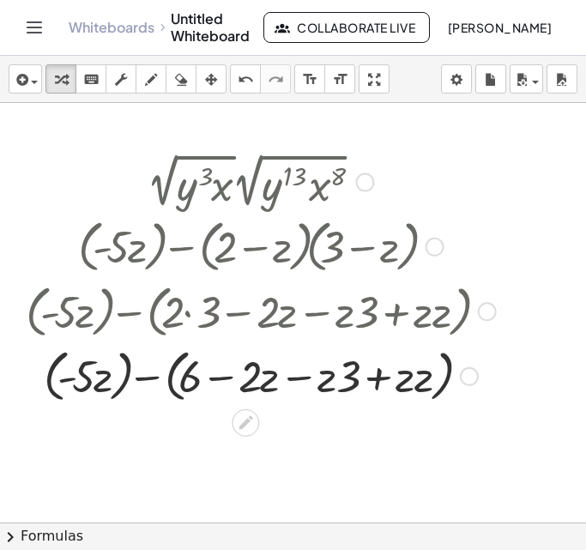
click at [312, 373] on div at bounding box center [260, 374] width 487 height 64
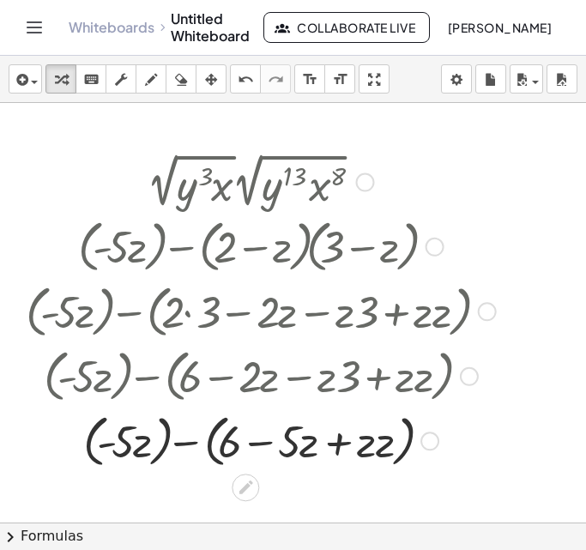
click at [336, 441] on div at bounding box center [260, 439] width 487 height 65
click at [250, 441] on div at bounding box center [260, 439] width 487 height 65
drag, startPoint x: 234, startPoint y: 442, endPoint x: 407, endPoint y: 433, distance: 173.4
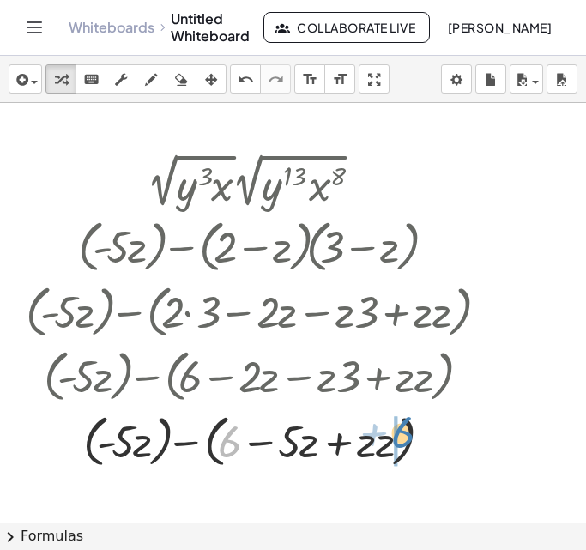
click at [407, 433] on div at bounding box center [260, 439] width 487 height 65
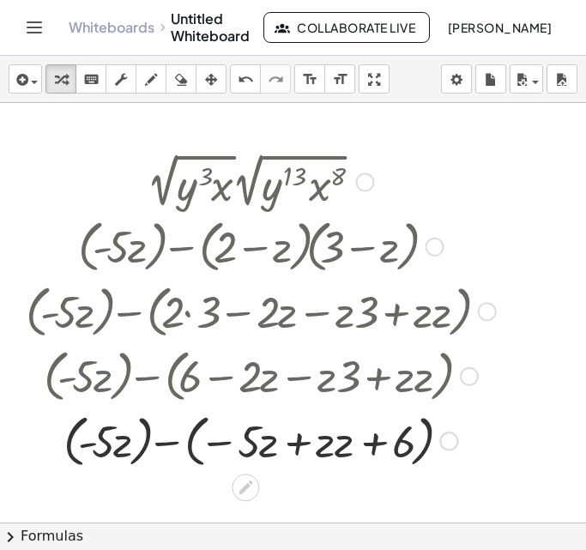
click at [371, 445] on div at bounding box center [260, 439] width 487 height 65
click at [371, 448] on div at bounding box center [260, 439] width 487 height 65
click at [329, 442] on div at bounding box center [260, 439] width 487 height 65
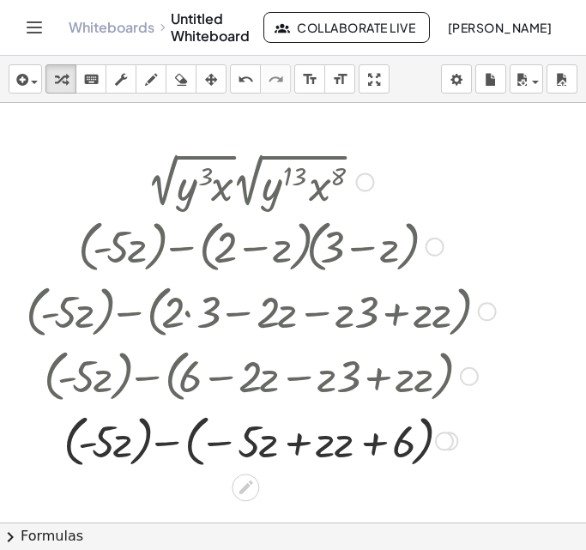
click at [398, 440] on div at bounding box center [260, 439] width 487 height 65
click at [368, 443] on div at bounding box center [260, 439] width 487 height 65
drag, startPoint x: 347, startPoint y: 438, endPoint x: 414, endPoint y: 433, distance: 67.1
click at [287, 444] on div at bounding box center [260, 439] width 487 height 65
click at [352, 442] on div at bounding box center [260, 439] width 487 height 65
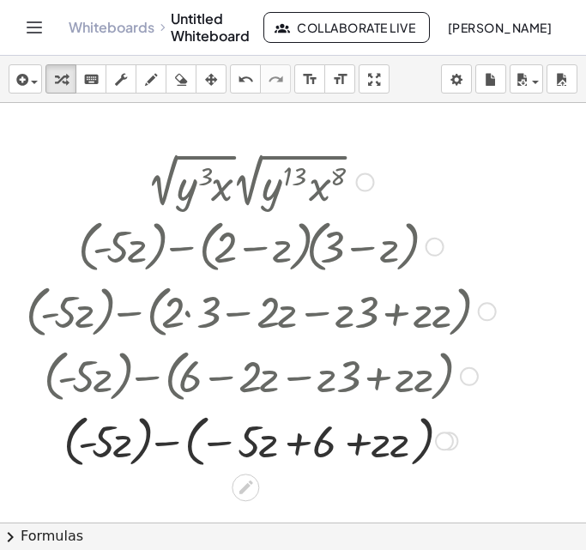
click at [352, 442] on div at bounding box center [260, 439] width 487 height 65
click at [127, 430] on div at bounding box center [260, 439] width 487 height 65
click at [174, 443] on div at bounding box center [260, 439] width 487 height 65
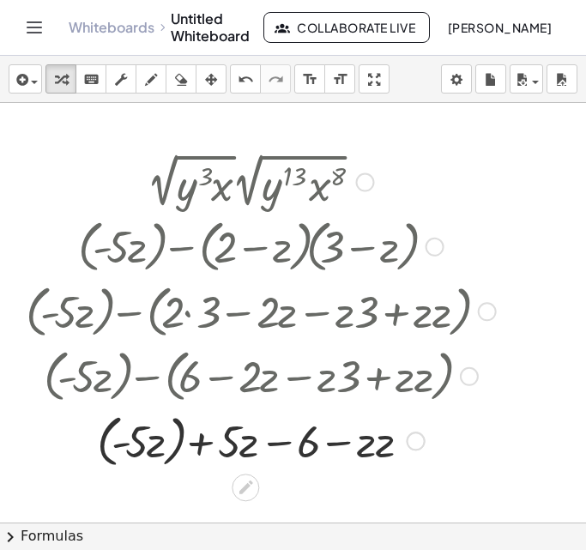
click at [178, 447] on div at bounding box center [260, 439] width 487 height 65
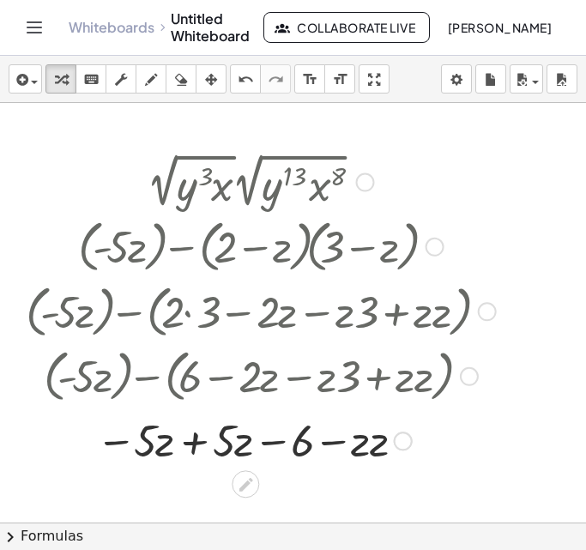
click at [194, 434] on div at bounding box center [260, 439] width 487 height 58
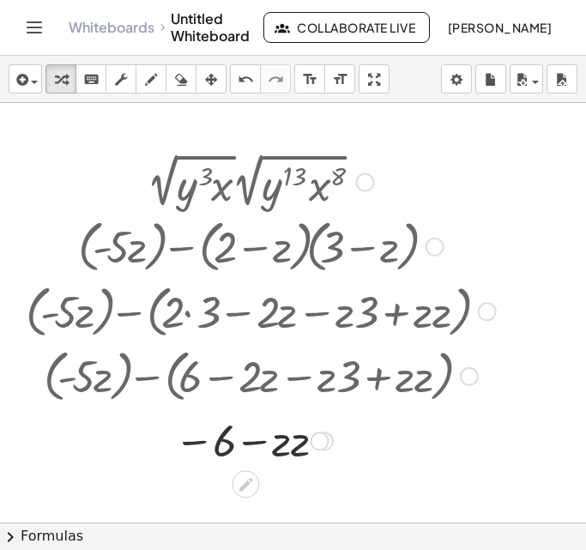
click at [257, 442] on div at bounding box center [260, 439] width 487 height 58
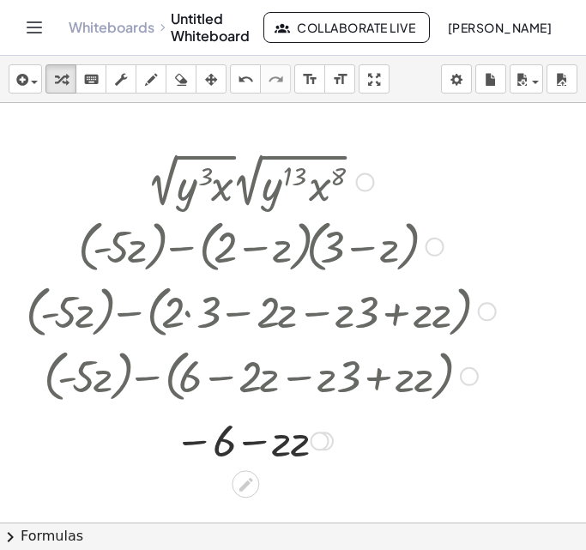
click at [190, 434] on div at bounding box center [260, 439] width 487 height 58
click at [293, 441] on div at bounding box center [260, 439] width 487 height 58
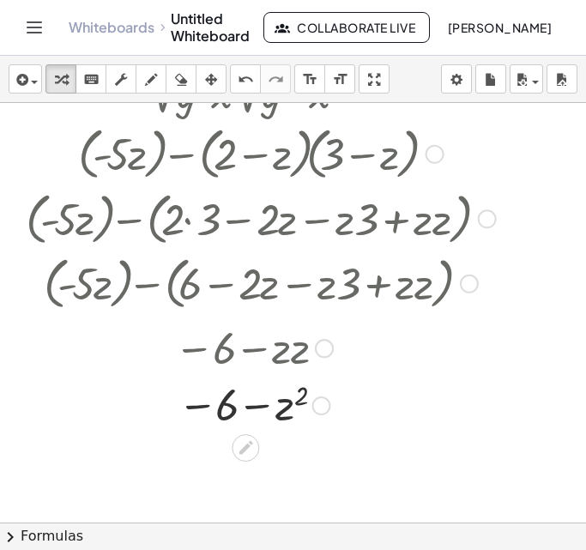
scroll to position [95, 0]
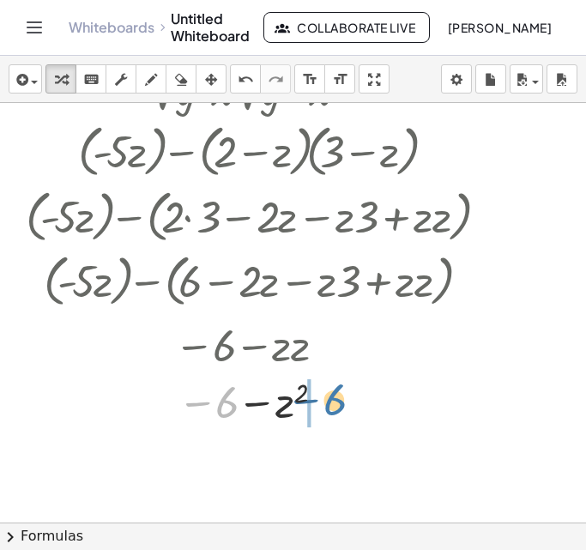
drag, startPoint x: 227, startPoint y: 410, endPoint x: 337, endPoint y: 406, distance: 109.8
click at [337, 406] on div at bounding box center [260, 401] width 487 height 57
